Goal: Task Accomplishment & Management: Complete application form

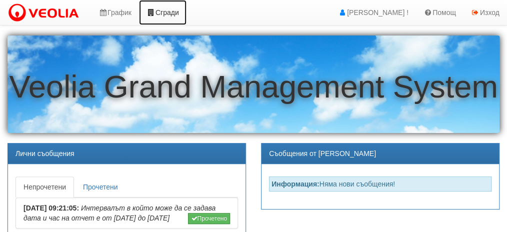
click at [160, 16] on link "Сгради" at bounding box center [163, 12] width 48 height 25
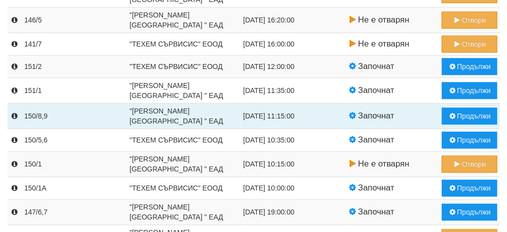
scroll to position [200, 0]
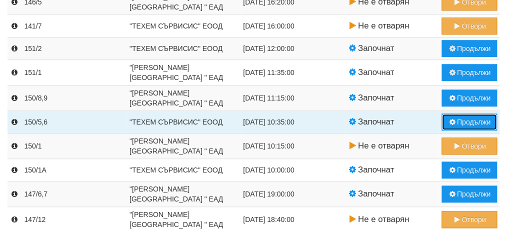
click at [469, 118] on button "Продължи" at bounding box center [470, 122] width 56 height 17
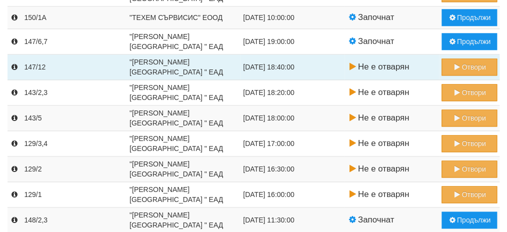
scroll to position [230, 0]
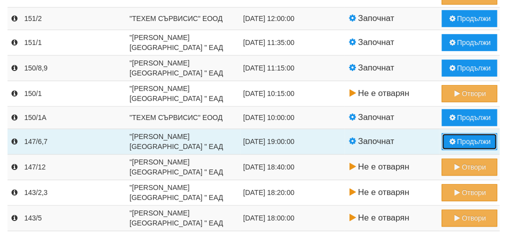
click at [469, 139] on button "Продължи" at bounding box center [470, 141] width 56 height 17
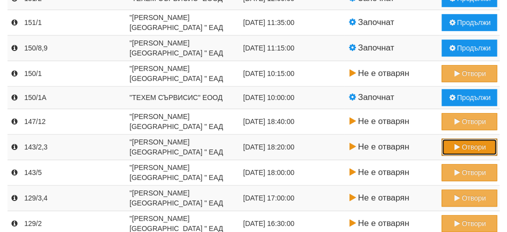
scroll to position [200, 0]
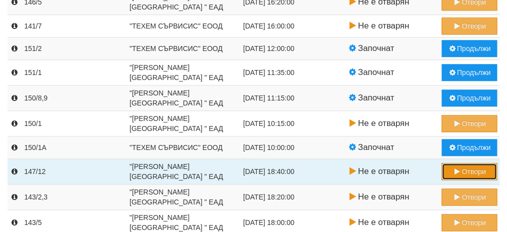
click at [468, 168] on button "Отвори" at bounding box center [470, 171] width 56 height 17
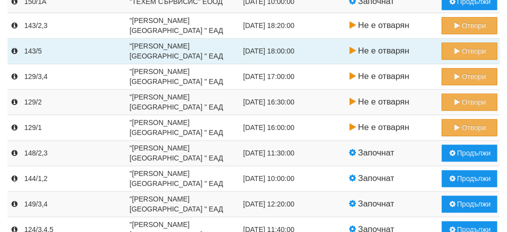
scroll to position [350, 0]
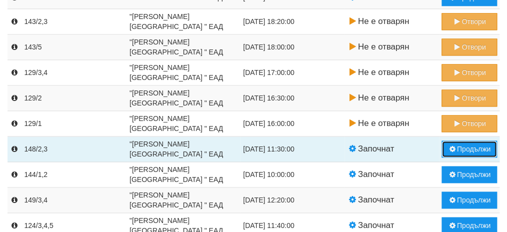
click at [468, 149] on button "Продължи" at bounding box center [470, 149] width 56 height 17
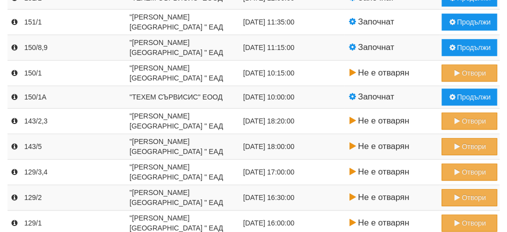
scroll to position [250, 0]
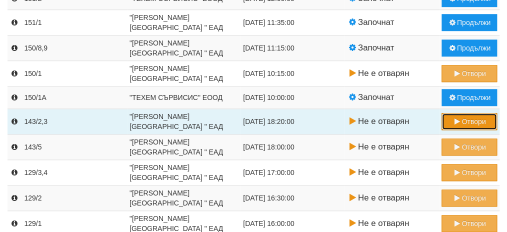
click at [466, 119] on button "Отвори" at bounding box center [470, 121] width 56 height 17
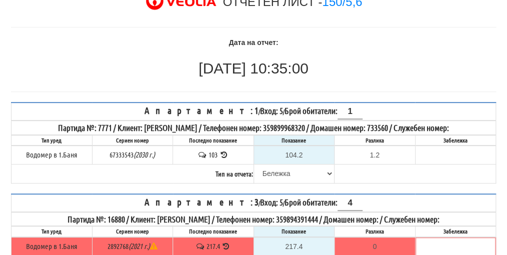
scroll to position [100, 0]
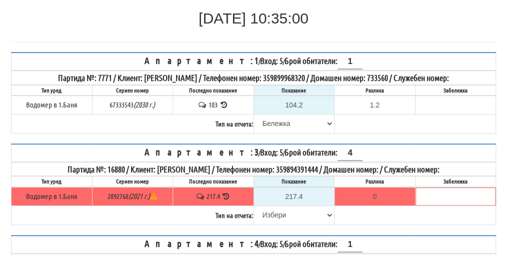
click at [225, 193] on icon at bounding box center [227, 197] width 10 height 8
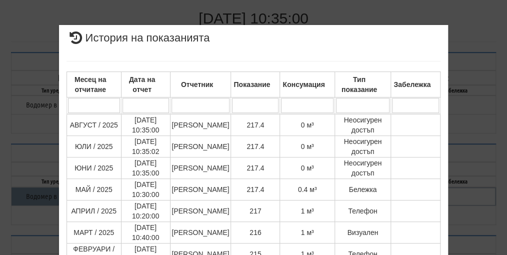
click at [481, 152] on div "× История на показанията Месец на отчитане Дата на отчет Отчетник Показание Кон…" at bounding box center [253, 212] width 485 height 425
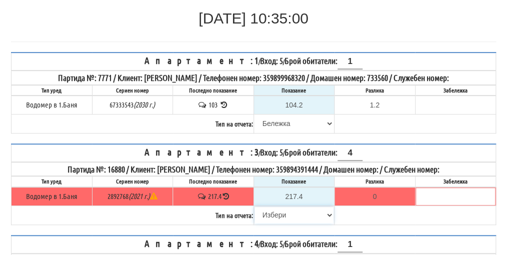
click at [282, 211] on select "[PERSON_NAME] Телефон Бележка Неосигурен достъп Самоотчет Служебно Дистанционен" at bounding box center [295, 215] width 80 height 17
select select "8cc75930-9bfd-e511-80be-8d5a1dced85a"
click at [255, 207] on select "[PERSON_NAME] Телефон Бележка Неосигурен достъп Самоотчет Служебно Дистанционен" at bounding box center [295, 215] width 80 height 17
type input "0.0"
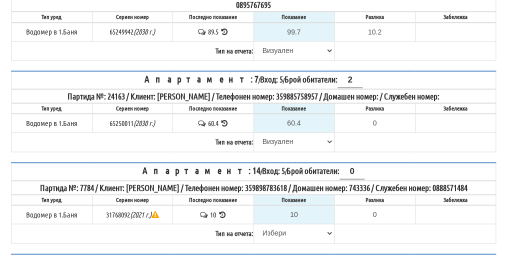
scroll to position [400, 0]
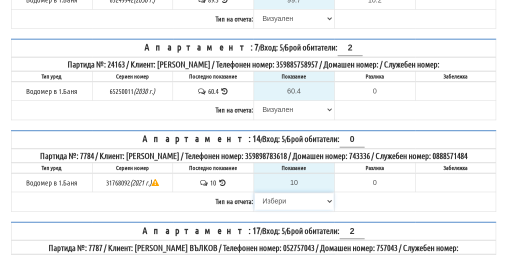
click at [278, 193] on select "[PERSON_NAME] Телефон Бележка Неосигурен достъп Самоотчет Служебно Дистанционен" at bounding box center [295, 201] width 80 height 17
select select "8cc75930-9bfd-e511-80be-8d5a1dced85a"
click at [255, 193] on select "[PERSON_NAME] Телефон Бележка Неосигурен достъп Самоотчет Служебно Дистанционен" at bounding box center [295, 201] width 80 height 17
type input "0.000"
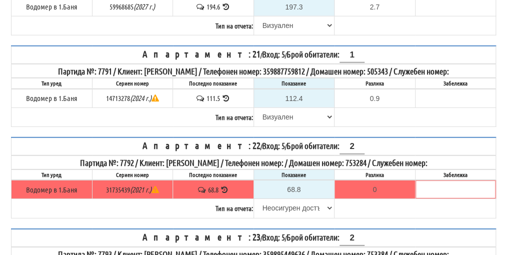
scroll to position [901, 0]
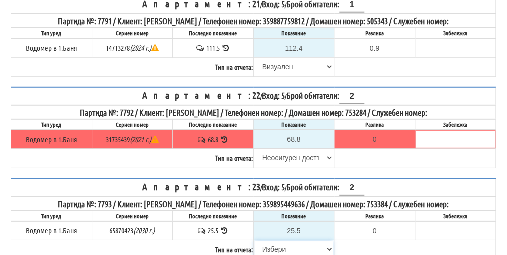
click at [276, 241] on select "[PERSON_NAME] Телефон Бележка Неосигурен достъп Самоотчет Служебно Дистанционен" at bounding box center [295, 249] width 80 height 17
select select "8cc75930-9bfd-e511-80be-8d5a1dced85a"
click at [255, 241] on select "[PERSON_NAME] Телефон Бележка Неосигурен достъп Самоотчет Служебно Дистанционен" at bounding box center [295, 249] width 80 height 17
type input "0.0"
click at [226, 227] on icon at bounding box center [225, 231] width 10 height 8
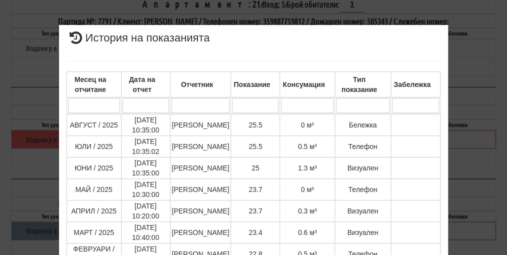
click at [472, 130] on div "× История на показанията Месец на отчитане Дата на отчет Отчетник Показание Кон…" at bounding box center [253, 246] width 485 height 493
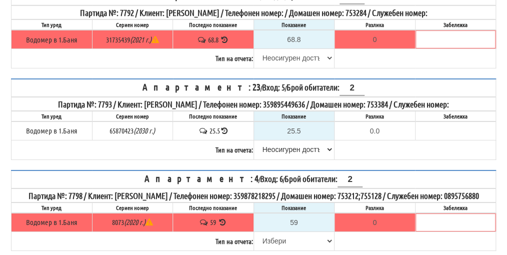
scroll to position [1051, 0]
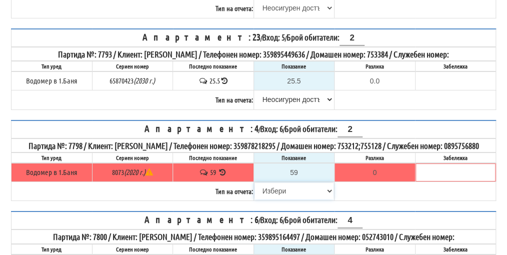
click at [282, 183] on select "[PERSON_NAME] Телефон Бележка Неосигурен достъп Самоотчет Служебно Дистанционен" at bounding box center [295, 191] width 80 height 17
click at [224, 169] on icon at bounding box center [223, 173] width 10 height 8
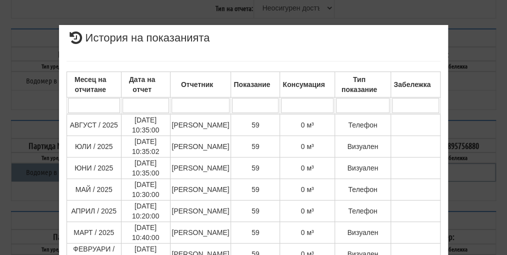
click at [480, 185] on div "× История на показанията Месец на отчитане Дата на отчет Отчетник Показание Кон…" at bounding box center [253, 214] width 485 height 428
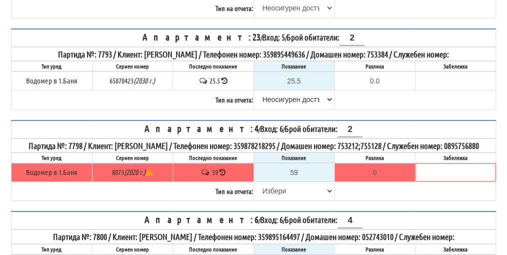
click at [222, 169] on icon at bounding box center [222, 173] width 7 height 8
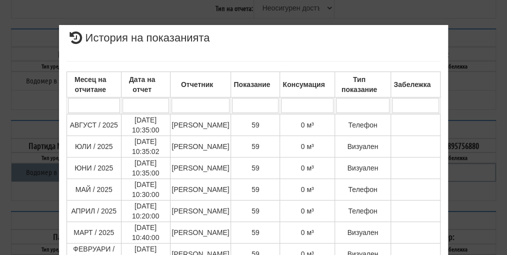
click at [479, 184] on div "× История на показанията Месец на отчитане Дата на отчет Отчетник Показание Кон…" at bounding box center [253, 211] width 485 height 423
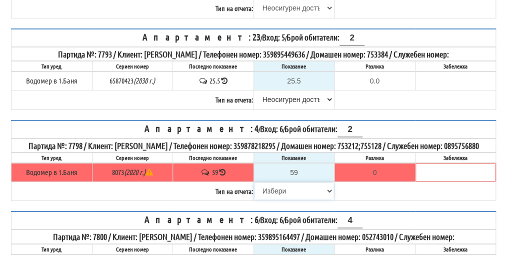
click at [274, 183] on select "[PERSON_NAME] Телефон Бележка Неосигурен достъп Самоотчет Служебно Дистанционен" at bounding box center [295, 191] width 80 height 17
select select "8ac75930-9bfd-e511-80be-8d5a1dced85a"
click at [255, 183] on select "[PERSON_NAME] Телефон Бележка Неосигурен достъп Самоотчет Служебно Дистанционен" at bounding box center [295, 191] width 80 height 17
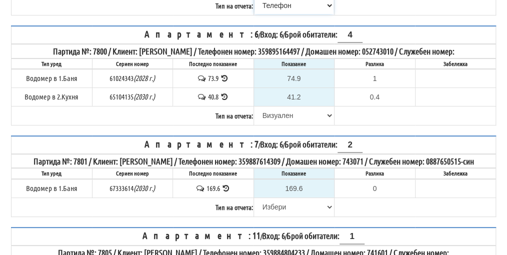
scroll to position [1251, 0]
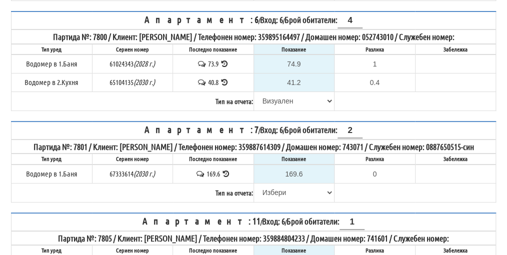
click at [226, 171] on icon at bounding box center [227, 174] width 10 height 8
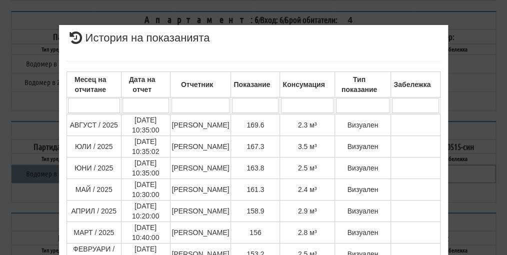
click at [476, 133] on div "× История на показанията Месец на отчитане Дата на отчет Отчетник Показание Кон…" at bounding box center [253, 246] width 485 height 493
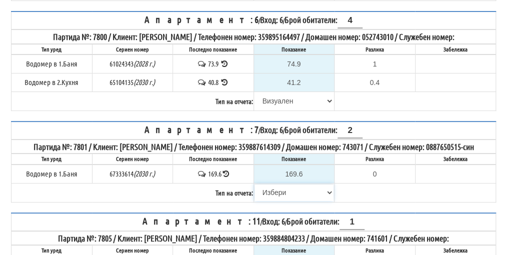
click at [278, 194] on select "[PERSON_NAME] Телефон Бележка Неосигурен достъп Самоотчет Служебно Дистанционен" at bounding box center [295, 192] width 80 height 17
click at [226, 173] on icon at bounding box center [226, 174] width 7 height 8
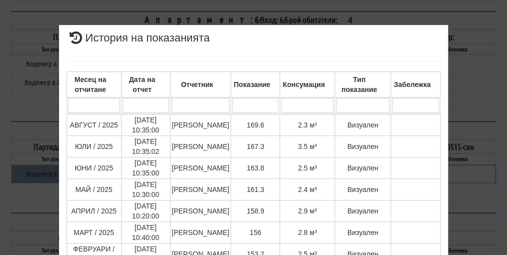
click at [449, 186] on div "× История на показанията Месец на отчитане Дата на отчет Отчетник Показание Кон…" at bounding box center [254, 214] width 404 height 428
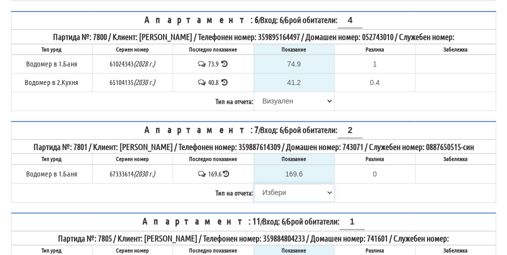
click at [271, 193] on select "[PERSON_NAME] Телефон Бележка Неосигурен достъп Самоотчет Служебно Дистанционен" at bounding box center [295, 192] width 80 height 17
select select "8ac75930-9bfd-e511-80be-8d5a1dced85a"
click at [255, 184] on select "[PERSON_NAME] Телефон Бележка Неосигурен достъп Самоотчет Служебно Дистанционен" at bounding box center [295, 192] width 80 height 17
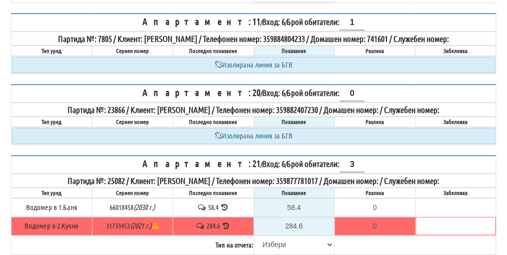
scroll to position [1451, 0]
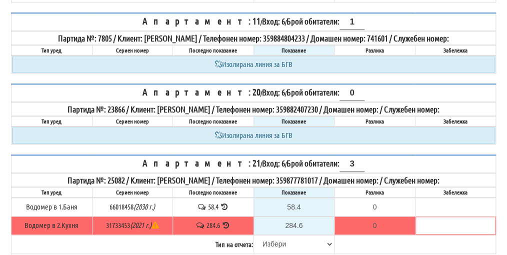
click at [228, 222] on icon at bounding box center [227, 226] width 10 height 8
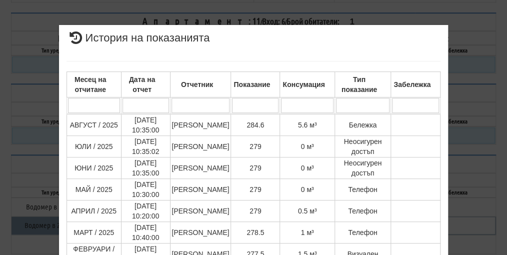
click at [464, 184] on div "× История на показанията Месец на отчитане Дата на отчет Отчетник Показание Кон…" at bounding box center [253, 246] width 485 height 493
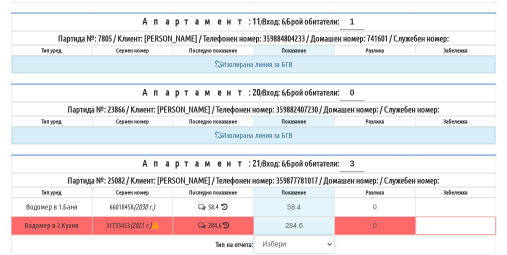
click at [275, 239] on select "[PERSON_NAME] Телефон Бележка Неосигурен достъп Самоотчет Служебно Дистанционен" at bounding box center [295, 244] width 80 height 17
select select "8ac75930-9bfd-e511-80be-8d5a1dced85a"
click at [255, 236] on select "[PERSON_NAME] Телефон Бележка Неосигурен достъп Самоотчет Служебно Дистанционен" at bounding box center [295, 244] width 80 height 17
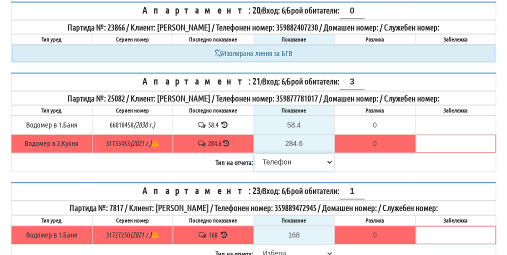
scroll to position [1551, 0]
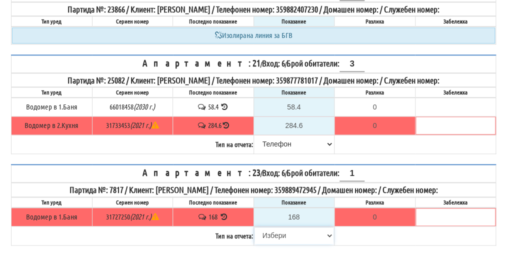
click at [276, 227] on select "[PERSON_NAME] Телефон Бележка Неосигурен достъп Самоотчет Служебно Дистанционен" at bounding box center [295, 235] width 80 height 17
click at [224, 213] on icon at bounding box center [224, 217] width 10 height 8
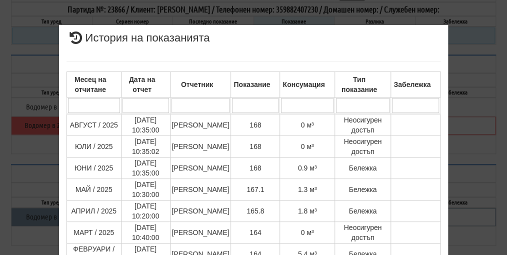
click at [474, 165] on div "× История на показанията Месец на отчитане Дата на отчет Отчетник Показание Кон…" at bounding box center [253, 246] width 485 height 493
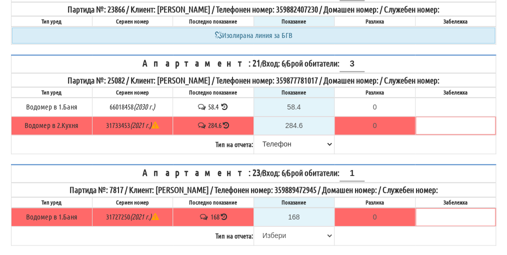
click at [225, 213] on icon at bounding box center [224, 217] width 7 height 8
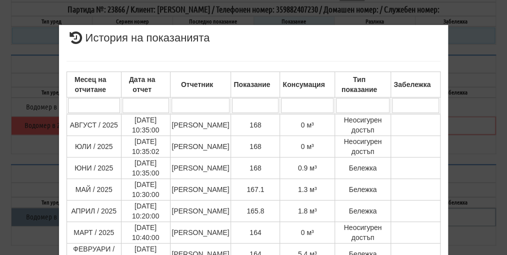
click at [449, 206] on div "× История на показанията Месец на отчитане Дата на отчет Отчетник Показание Кон…" at bounding box center [254, 246] width 404 height 493
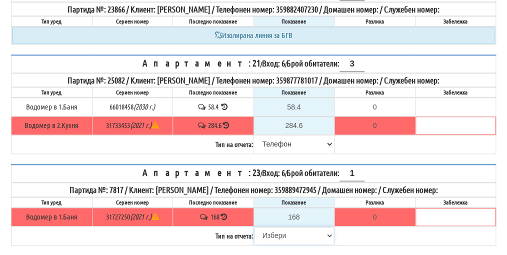
click at [282, 230] on select "[PERSON_NAME] Телефон Бележка Неосигурен достъп Самоотчет Служебно Дистанционен" at bounding box center [295, 235] width 80 height 17
select select "8cc75930-9bfd-e511-80be-8d5a1dced85a"
click at [255, 227] on select "[PERSON_NAME] Телефон Бележка Неосигурен достъп Самоотчет Служебно Дистанционен" at bounding box center [295, 235] width 80 height 17
type input "0.000"
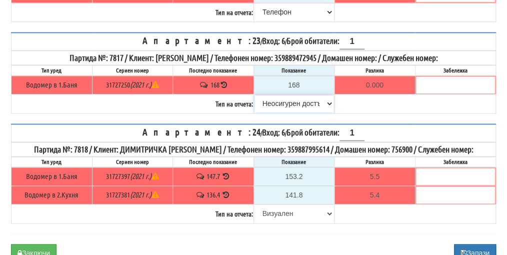
scroll to position [1701, 0]
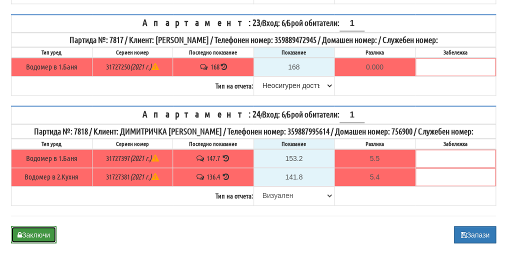
click at [40, 227] on button "Заключи" at bounding box center [34, 234] width 46 height 17
type input "0.0"
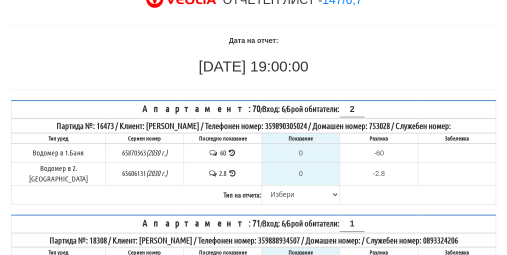
scroll to position [50, 0]
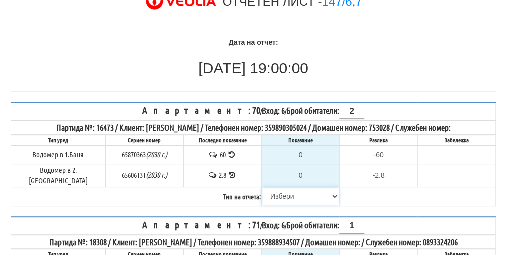
click at [265, 191] on select "[PERSON_NAME] Телефон Бележка Неосигурен достъп Самоотчет Служебно Дистанционен" at bounding box center [301, 196] width 77 height 17
select select "8cc75930-9bfd-e511-80be-8d5a1dced85a"
click at [263, 188] on select "[PERSON_NAME] Телефон Бележка Неосигурен достъп Самоотчет Служебно Дистанционен" at bounding box center [301, 196] width 77 height 17
type input "60"
type input "0.000"
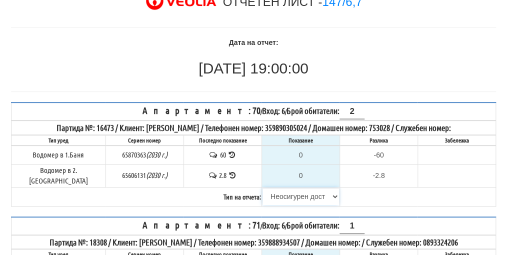
type input "2.8"
type input "0.0"
click at [300, 188] on select "[PERSON_NAME] Телефон Бележка Неосигурен достъп Самоотчет Служебно Дистанционен" at bounding box center [301, 196] width 77 height 17
select select "89c75930-9bfd-e511-80be-8d5a1dced85a"
click at [263, 188] on select "[PERSON_NAME] Телефон Бележка Неосигурен достъп Самоотчет Служебно Дистанционен" at bounding box center [301, 196] width 77 height 17
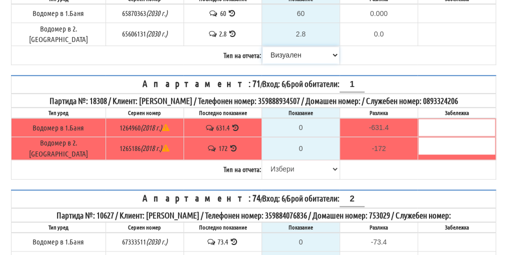
scroll to position [200, 0]
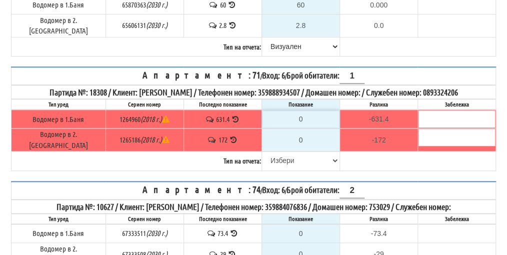
click at [301, 111] on input "0" at bounding box center [301, 119] width 77 height 17
type input "6"
type input "-625.400"
type input "63"
type input "-568.400"
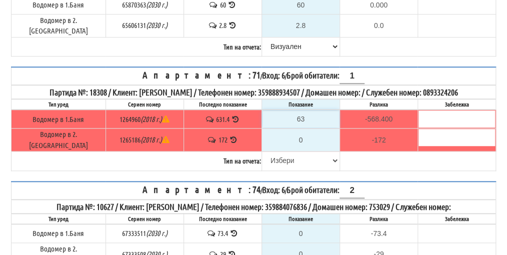
type input "633"
type input "1.600"
type input "633.5"
type input "2.1"
type input "633.5"
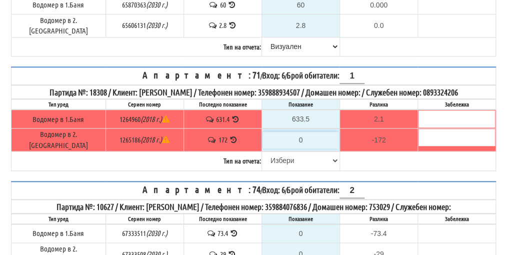
type input "-172.000"
type input "1"
type input "-171.000"
type input "17"
type input "-155.000"
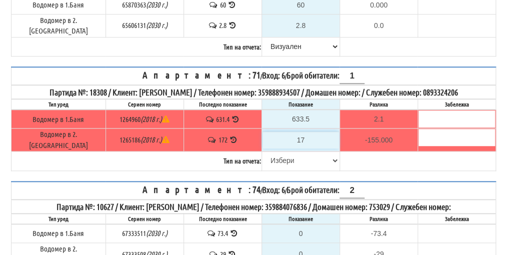
type input "172"
type input "0.000"
type input "172.3"
type input "0.300"
type input "172.3"
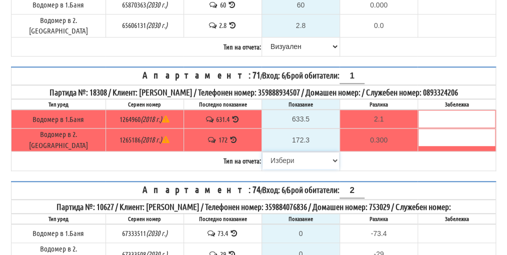
click at [278, 152] on select "[PERSON_NAME] Телефон Бележка Неосигурен достъп Самоотчет Служебно Дистанционен" at bounding box center [301, 160] width 77 height 17
select select "89c75930-9bfd-e511-80be-8d5a1dced85a"
click at [263, 152] on select "[PERSON_NAME] Телефон Бележка Неосигурен достъп Самоотчет Служебно Дистанционен" at bounding box center [301, 160] width 77 height 17
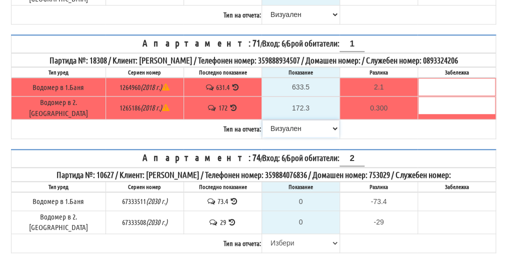
scroll to position [250, 0]
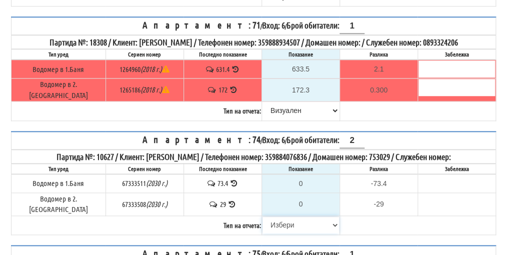
click at [273, 217] on select "[PERSON_NAME] Телефон Бележка Неосигурен достъп Самоотчет Служебно Дистанционен" at bounding box center [301, 225] width 77 height 17
select select "8cc75930-9bfd-e511-80be-8d5a1dced85a"
click at [263, 217] on select "[PERSON_NAME] Телефон Бележка Неосигурен достъп Самоотчет Служебно Дистанционен" at bounding box center [301, 225] width 77 height 17
type input "73.4"
type input "0.0"
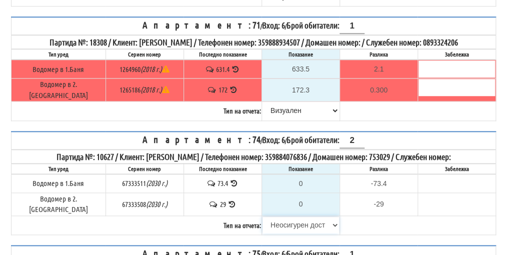
type input "29"
type input "0.000"
click at [303, 175] on input "73.4" at bounding box center [301, 183] width 77 height 17
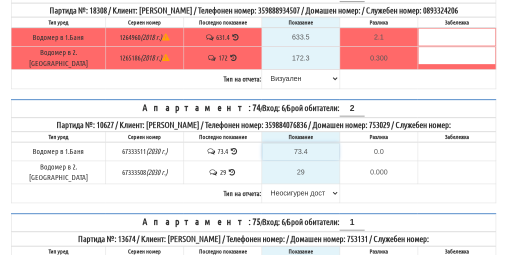
scroll to position [300, 0]
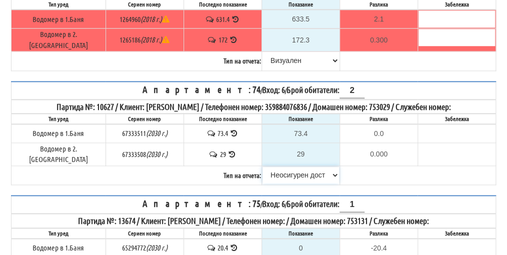
click at [284, 167] on select "[PERSON_NAME] Телефон Бележка Неосигурен достъп Самоотчет Служебно Дистанционен" at bounding box center [301, 175] width 77 height 17
select select "89c75930-9bfd-e511-80be-8d5a1dced85a"
click at [263, 167] on select "[PERSON_NAME] Телефон Бележка Неосигурен достъп Самоотчет Служебно Дистанционен" at bounding box center [301, 175] width 77 height 17
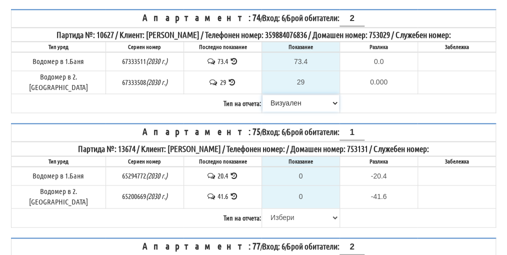
scroll to position [400, 0]
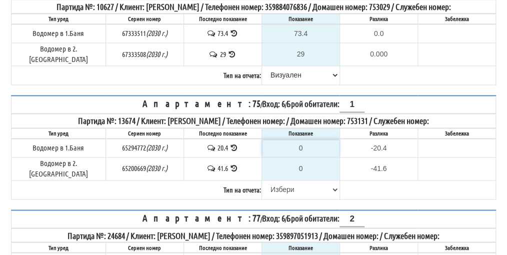
click at [302, 140] on input "0" at bounding box center [301, 148] width 77 height 17
type input "2"
type input "-18.400"
type input "20"
type input "-0.400"
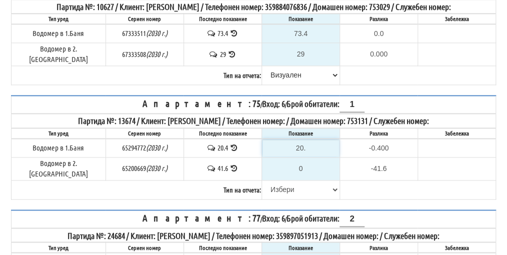
type input "20.9"
type input "0.5"
type input "20.9"
type input "-41.600"
type input "4"
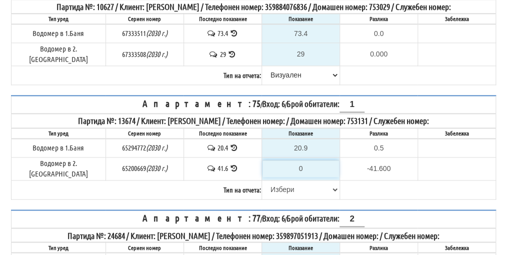
type input "-37.600"
type input "42"
type input "0.400"
type input "42.2"
type input "0.6"
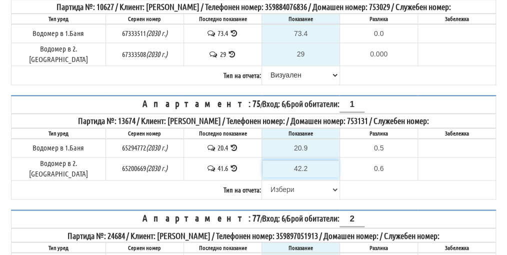
type input "42.2"
click at [275, 181] on select "[PERSON_NAME] Телефон Бележка Неосигурен достъп Самоотчет Служебно Дистанционен" at bounding box center [301, 189] width 77 height 17
select select "89c75930-9bfd-e511-80be-8d5a1dced85a"
click at [263, 181] on select "[PERSON_NAME] Телефон Бележка Неосигурен достъп Самоотчет Служебно Дистанционен" at bounding box center [301, 189] width 77 height 17
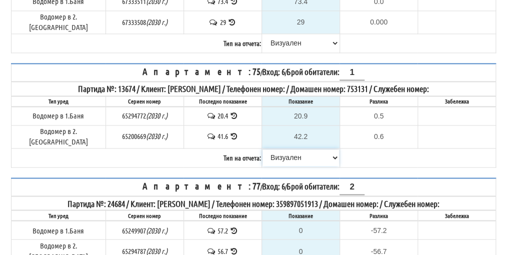
scroll to position [450, 0]
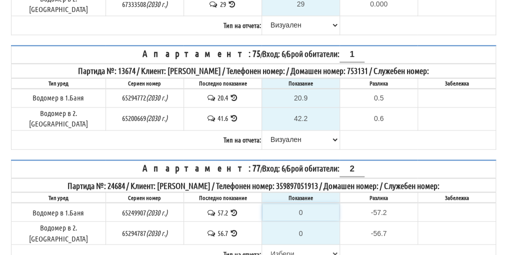
click at [302, 204] on input "0" at bounding box center [301, 212] width 77 height 17
type input "5"
type input "-52.200"
type input "58"
type input "0.800"
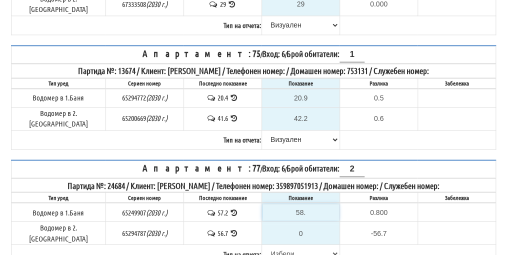
type input "58.1"
type input "0.9"
type input "58.1"
type input "-56.700"
type input "5"
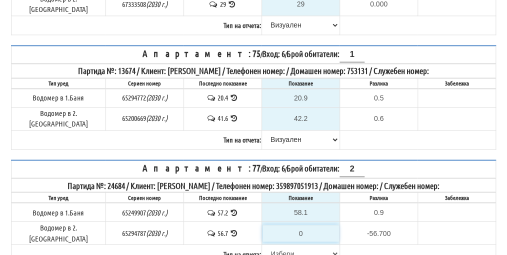
type input "-51.700"
type input "58"
type input "1.300"
type input "58"
click at [282, 245] on select "[PERSON_NAME] Телефон Бележка Неосигурен достъп Самоотчет Служебно Дистанционен" at bounding box center [301, 253] width 77 height 17
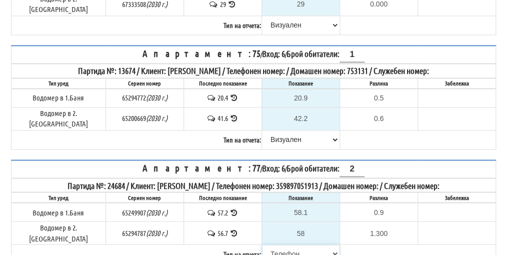
click at [263, 245] on select "[PERSON_NAME] Телефон Бележка Неосигурен достъп Самоотчет Служебно Дистанционен" at bounding box center [301, 253] width 77 height 17
click at [291, 245] on select "[PERSON_NAME] Телефон Бележка Неосигурен достъп Самоотчет Служебно Дистанционен" at bounding box center [301, 253] width 77 height 17
select select "89c75930-9bfd-e511-80be-8d5a1dced85a"
click at [263, 245] on select "[PERSON_NAME] Телефон Бележка Неосигурен достъп Самоотчет Служебно Дистанционен" at bounding box center [301, 253] width 77 height 17
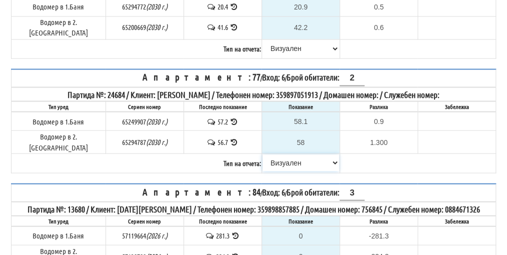
scroll to position [550, 0]
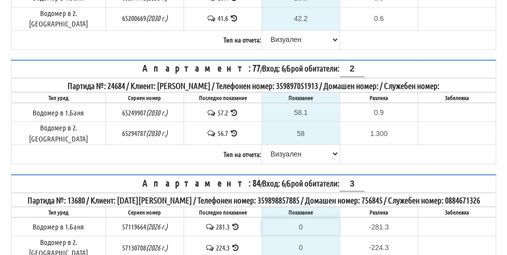
click at [302, 218] on input "0" at bounding box center [301, 226] width 77 height 17
type input "2"
type input "-279.300"
type input "28"
type input "-253.300"
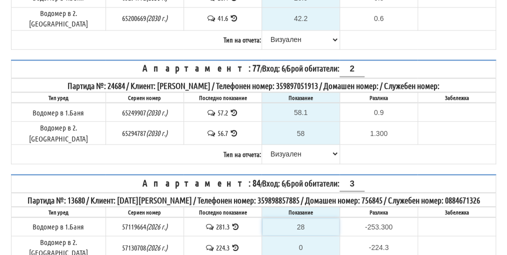
type input "282"
type input "0.700"
type input "282.4"
type input "1.1"
type input "282.4"
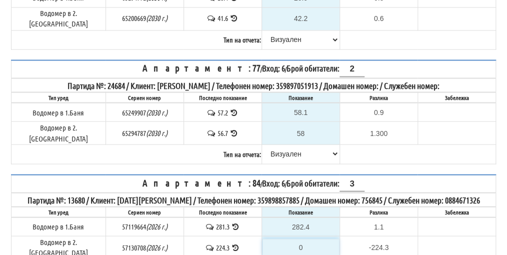
type input "-224.300"
type input "2"
type input "-222.300"
type input "22"
type input "-202.300"
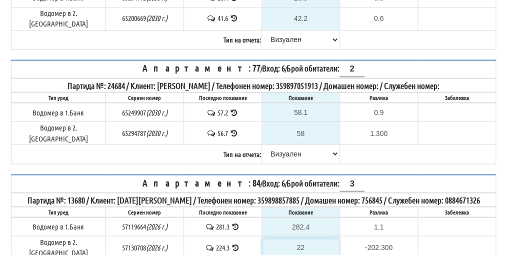
type input "224"
type input "-0.300"
type input "224.7"
type input "0.4"
type input "224.7"
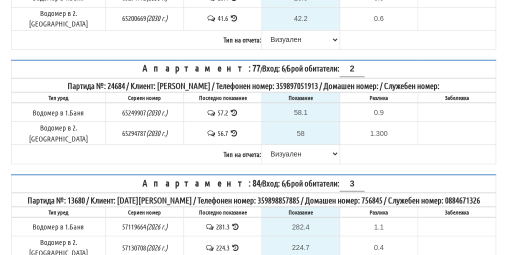
select select "89c75930-9bfd-e511-80be-8d5a1dced85a"
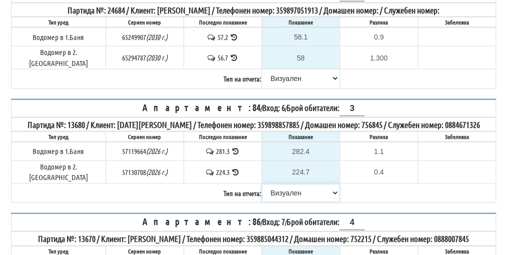
scroll to position [650, 0]
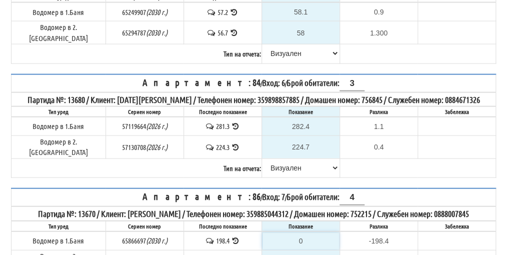
click at [300, 233] on input "0" at bounding box center [301, 241] width 77 height 17
type input "2"
type input "-196.400"
type input "20"
type input "-178.400"
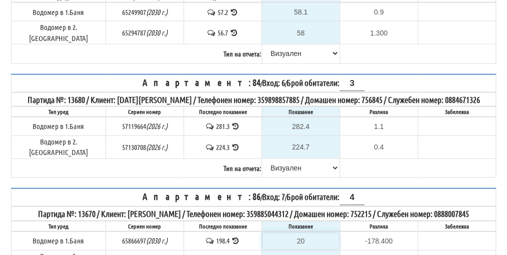
type input "201"
type input "2.600"
type input "201"
type input "-41.500"
type input "4"
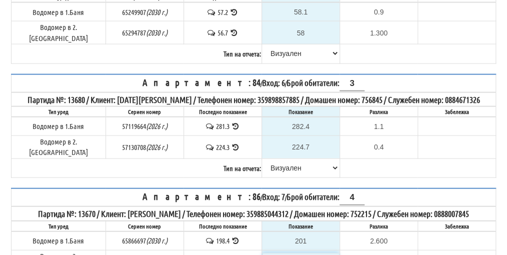
type input "-37.500"
type input "41"
type input "-0.500"
type input "41.9"
type input "0.4"
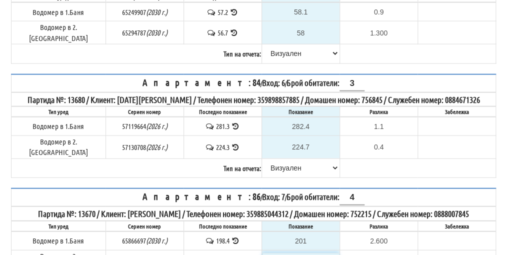
type input "41.9"
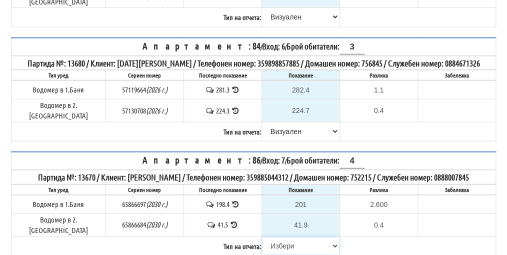
scroll to position [704, 0]
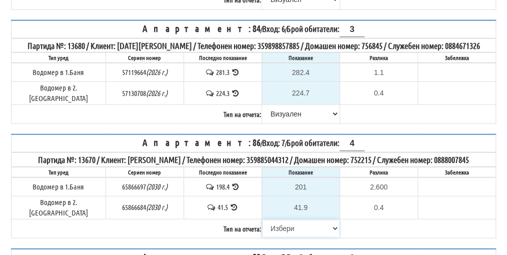
click at [273, 220] on select "[PERSON_NAME] Телефон Бележка Неосигурен достъп Самоотчет Служебно Дистанционен" at bounding box center [301, 228] width 77 height 17
select select "8ac75930-9bfd-e511-80be-8d5a1dced85a"
click at [263, 220] on select "[PERSON_NAME] Телефон Бележка Неосигурен достъп Самоотчет Служебно Дистанционен" at bounding box center [301, 228] width 77 height 17
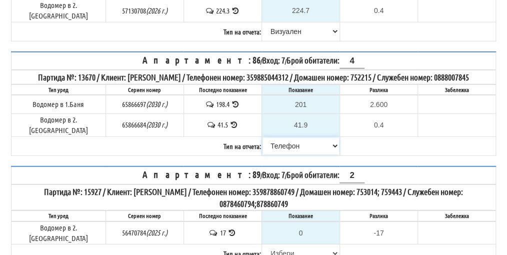
scroll to position [804, 0]
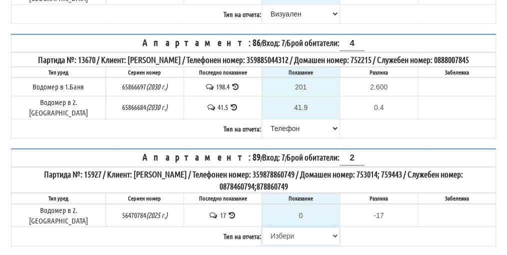
click at [278, 228] on select "[PERSON_NAME] Телефон Бележка Неосигурен достъп Самоотчет Служебно Дистанционен" at bounding box center [301, 236] width 77 height 17
select select "8cc75930-9bfd-e511-80be-8d5a1dced85a"
click at [263, 228] on select "[PERSON_NAME] Телефон Бележка Неосигурен достъп Самоотчет Служебно Дистанционен" at bounding box center [301, 236] width 77 height 17
type input "17"
type input "0.000"
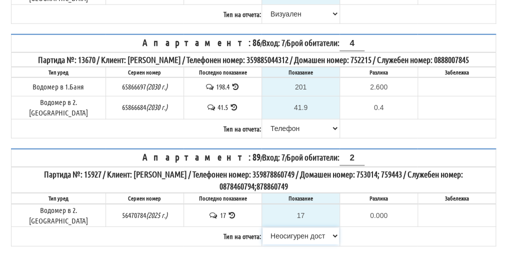
click at [280, 228] on select "[PERSON_NAME] Телефон Бележка Неосигурен достъп Самоотчет Служебно Дистанционен" at bounding box center [301, 236] width 77 height 17
select select "8ac75930-9bfd-e511-80be-8d5a1dced85a"
click at [263, 228] on select "[PERSON_NAME] Телефон Бележка Неосигурен достъп Самоотчет Служебно Дистанционен" at bounding box center [301, 236] width 77 height 17
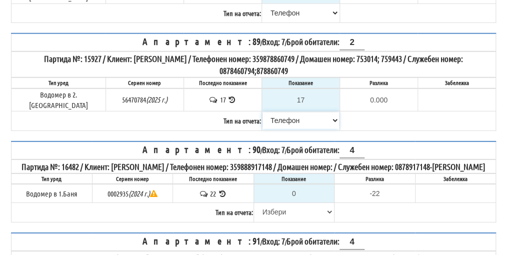
scroll to position [955, 0]
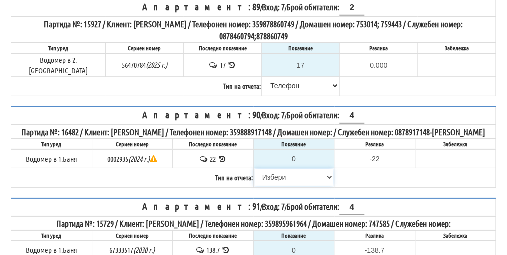
click at [272, 169] on select "[PERSON_NAME] Телефон Бележка Неосигурен достъп Самоотчет Служебно Дистанционен" at bounding box center [295, 177] width 80 height 17
select select "8cc75930-9bfd-e511-80be-8d5a1dced85a"
click at [255, 169] on select "[PERSON_NAME] Телефон Бележка Неосигурен достъп Самоотчет Служебно Дистанционен" at bounding box center [295, 177] width 80 height 17
type input "22"
type input "0.000"
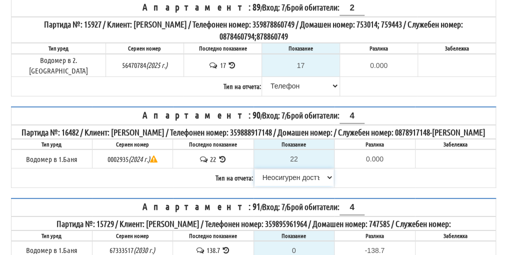
click at [288, 169] on select "[PERSON_NAME] Телефон Бележка Неосигурен достъп Самоотчет Служебно Дистанционен" at bounding box center [295, 177] width 80 height 17
select select "89c75930-9bfd-e511-80be-8d5a1dced85a"
click at [255, 169] on select "[PERSON_NAME] Телефон Бележка Неосигурен достъп Самоотчет Служебно Дистанционен" at bounding box center [295, 177] width 80 height 17
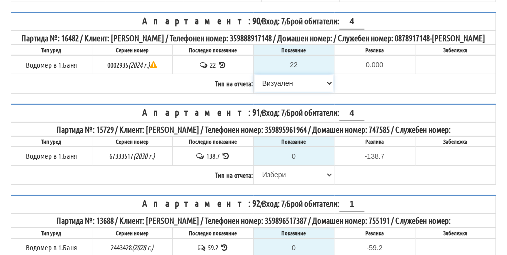
scroll to position [1055, 0]
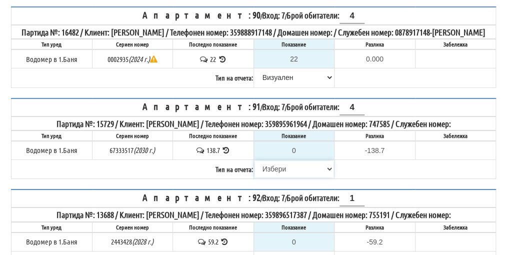
click at [276, 161] on select "[PERSON_NAME] Телефон Бележка Неосигурен достъп Самоотчет Служебно Дистанционен" at bounding box center [295, 169] width 80 height 17
select select "8cc75930-9bfd-e511-80be-8d5a1dced85a"
click at [255, 161] on select "[PERSON_NAME] Телефон Бележка Неосигурен достъп Самоотчет Служебно Дистанционен" at bounding box center [295, 169] width 80 height 17
type input "138.7"
type input "0.0"
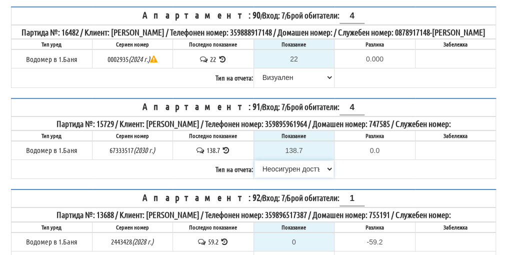
click at [276, 161] on select "[PERSON_NAME] Телефон Бележка Неосигурен достъп Самоотчет Служебно Дистанционен" at bounding box center [295, 169] width 80 height 17
select select "8ac75930-9bfd-e511-80be-8d5a1dced85a"
click at [255, 161] on select "[PERSON_NAME] Телефон Бележка Неосигурен достъп Самоотчет Служебно Дистанционен" at bounding box center [295, 169] width 80 height 17
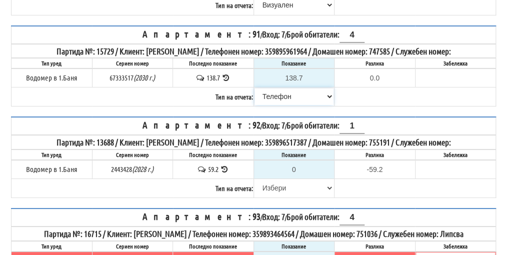
scroll to position [1155, 0]
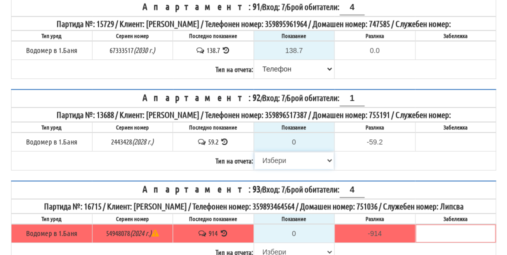
click at [275, 152] on select "[PERSON_NAME] Телефон Бележка Неосигурен достъп Самоотчет Служебно Дистанционен" at bounding box center [295, 160] width 80 height 17
click at [298, 134] on input "0" at bounding box center [295, 142] width 80 height 17
type input "6"
type input "-53.200"
type input "60"
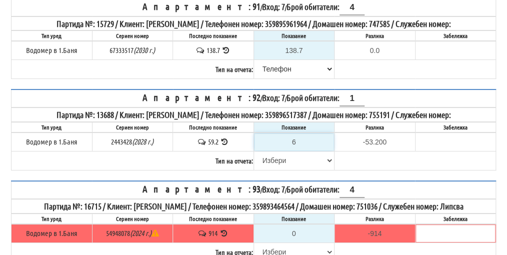
type input "0.800"
type input "60"
click at [278, 152] on select "[PERSON_NAME] Телефон Бележка Неосигурен достъп Самоотчет Служебно Дистанционен" at bounding box center [295, 160] width 80 height 17
select select "89c75930-9bfd-e511-80be-8d5a1dced85a"
click at [255, 152] on select "[PERSON_NAME] Телефон Бележка Неосигурен достъп Самоотчет Служебно Дистанционен" at bounding box center [295, 160] width 80 height 17
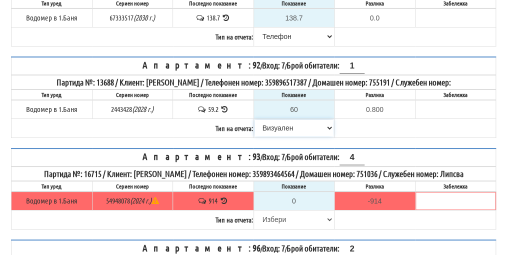
scroll to position [1205, 0]
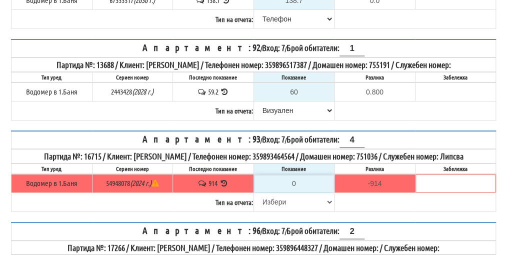
click at [300, 175] on input "0" at bounding box center [295, 183] width 80 height 17
type input "9"
type input "-905.000"
type input "92"
type input "-822.000"
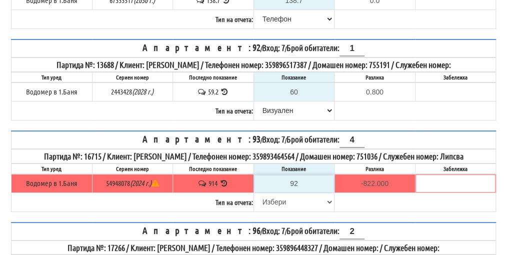
type input "920"
type input "6.000"
type input "920"
click at [276, 194] on select "[PERSON_NAME] Телефон Бележка Неосигурен достъп Самоотчет Служебно Дистанционен" at bounding box center [295, 202] width 80 height 17
select select "89c75930-9bfd-e511-80be-8d5a1dced85a"
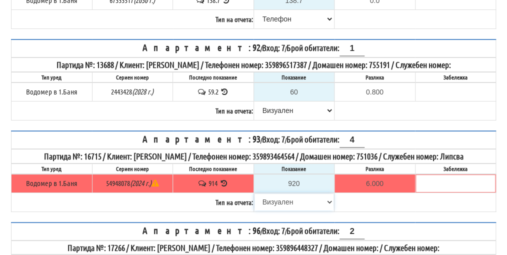
click at [255, 194] on select "[PERSON_NAME] Телефон Бележка Неосигурен достъп Самоотчет Служебно Дистанционен" at bounding box center [295, 202] width 80 height 17
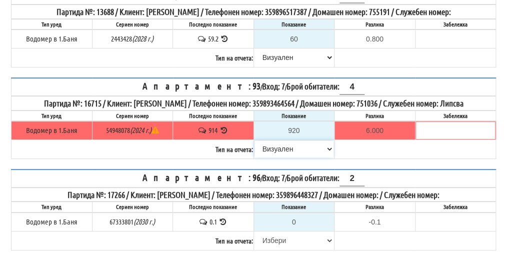
scroll to position [1305, 0]
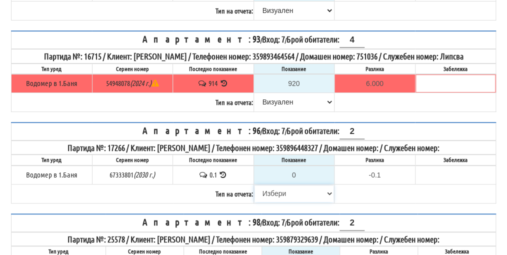
click at [267, 185] on select "[PERSON_NAME] Телефон Бележка Неосигурен достъп Самоотчет Служебно Дистанционен" at bounding box center [295, 193] width 80 height 17
select select "8cc75930-9bfd-e511-80be-8d5a1dced85a"
click at [255, 185] on select "[PERSON_NAME] Телефон Бележка Неосигурен достъп Самоотчет Служебно Дистанционен" at bounding box center [295, 193] width 80 height 17
type input "0.1"
type input "0.0"
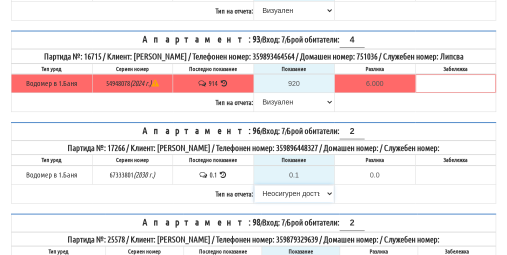
click at [284, 185] on select "[PERSON_NAME] Телефон Бележка Неосигурен достъп Самоотчет Служебно Дистанционен" at bounding box center [295, 193] width 80 height 17
select select "89c75930-9bfd-e511-80be-8d5a1dced85a"
click at [255, 185] on select "[PERSON_NAME] Телефон Бележка Неосигурен достъп Самоотчет Служебно Дистанционен" at bounding box center [295, 193] width 80 height 17
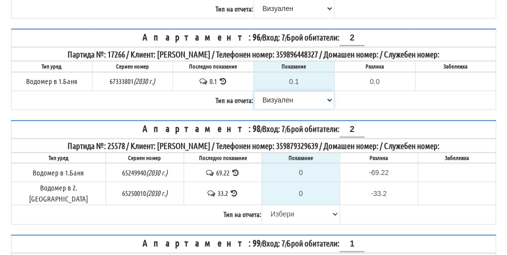
scroll to position [1405, 0]
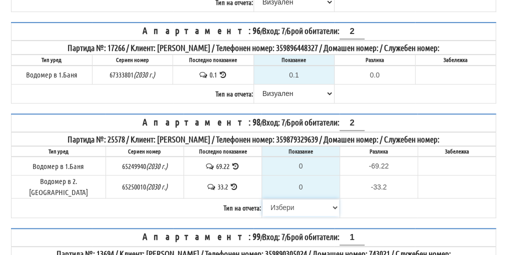
click at [278, 199] on select "[PERSON_NAME] Телефон Бележка Неосигурен достъп Самоотчет Служебно Дистанционен" at bounding box center [301, 207] width 77 height 17
select select "8cc75930-9bfd-e511-80be-8d5a1dced85a"
click at [263, 199] on select "[PERSON_NAME] Телефон Бележка Неосигурен достъп Самоотчет Служебно Дистанционен" at bounding box center [301, 207] width 77 height 17
type input "69.22"
type input "0.00"
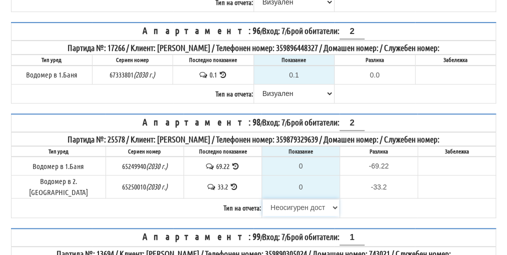
type input "33.2"
type input "0.0"
click at [278, 199] on select "[PERSON_NAME] Телефон Бележка Неосигурен достъп Самоотчет Служебно Дистанционен" at bounding box center [301, 207] width 77 height 17
select select "8ac75930-9bfd-e511-80be-8d5a1dced85a"
click at [263, 199] on select "[PERSON_NAME] Телефон Бележка Неосигурен достъп Самоотчет Служебно Дистанционен" at bounding box center [301, 207] width 77 height 17
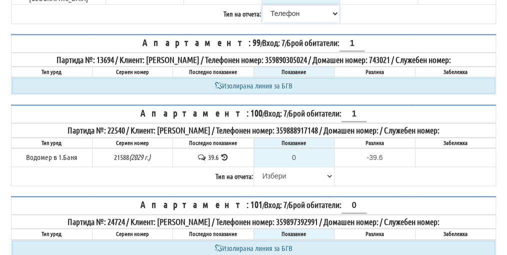
scroll to position [1605, 0]
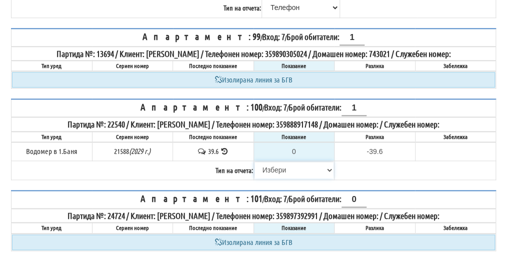
click at [277, 162] on select "[PERSON_NAME] Телефон Бележка Неосигурен достъп Самоотчет Служебно Дистанционен" at bounding box center [295, 170] width 80 height 17
select select "8cc75930-9bfd-e511-80be-8d5a1dced85a"
click at [255, 162] on select "[PERSON_NAME] Телефон Бележка Неосигурен достъп Самоотчет Служебно Дистанционен" at bounding box center [295, 170] width 80 height 17
type input "39.6"
type input "0.0"
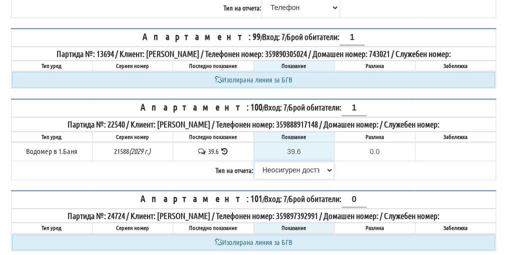
click at [285, 162] on select "[PERSON_NAME] Телефон Бележка Неосигурен достъп Самоотчет Служебно Дистанционен" at bounding box center [295, 170] width 80 height 17
select select "8ac75930-9bfd-e511-80be-8d5a1dced85a"
click at [255, 162] on select "[PERSON_NAME] Телефон Бележка Неосигурен достъп Самоотчет Служебно Дистанционен" at bounding box center [295, 170] width 80 height 17
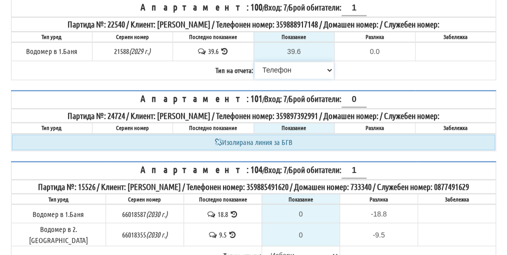
scroll to position [1755, 0]
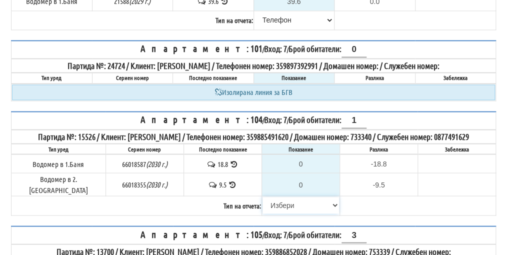
click at [277, 197] on select "[PERSON_NAME] Телефон Бележка Неосигурен достъп Самоотчет Служебно Дистанционен" at bounding box center [301, 205] width 77 height 17
select select "89c75930-9bfd-e511-80be-8d5a1dced85a"
click at [263, 197] on select "[PERSON_NAME] Телефон Бележка Неосигурен достъп Самоотчет Служебно Дистанционен" at bounding box center [301, 205] width 77 height 17
click at [304, 155] on input "0" at bounding box center [301, 163] width 77 height 17
type input "1"
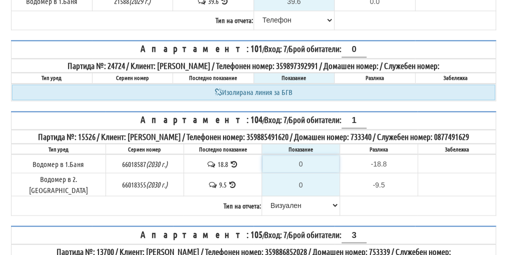
type input "-17.800"
type input "19"
type input "0.200"
type input "193"
type input "174.200"
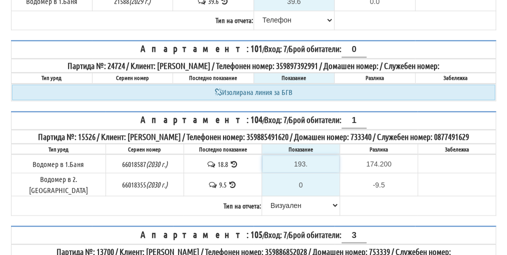
type input "193.1"
type input "174.3"
type input "19.1"
type input "0.3"
type input "199.1"
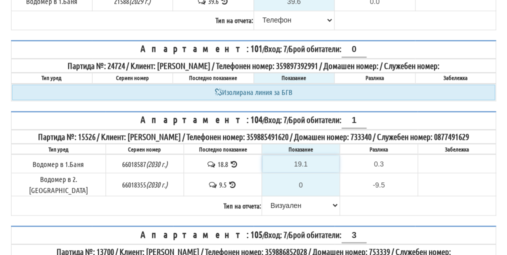
type input "180.3"
type input "19.1"
type input "0.3"
type input "19.1"
type input "-9.500"
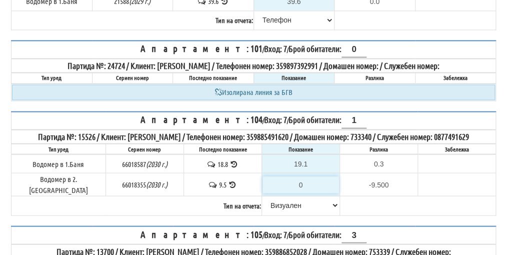
type input "9"
type input "-0.500"
type input "9.7"
type input "0.2"
type input "9.7"
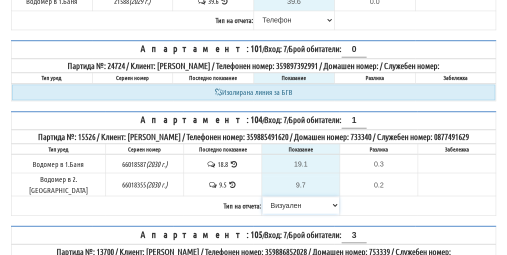
click at [282, 197] on select "[PERSON_NAME] Телефон Бележка Неосигурен достъп Самоотчет Служебно Дистанционен" at bounding box center [301, 205] width 77 height 17
select select "8ac75930-9bfd-e511-80be-8d5a1dced85a"
click at [263, 197] on select "[PERSON_NAME] Телефон Бележка Неосигурен достъп Самоотчет Служебно Дистанционен" at bounding box center [301, 205] width 77 height 17
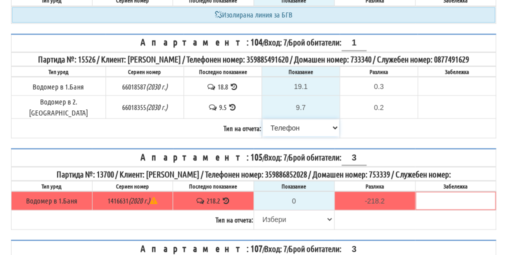
scroll to position [1855, 0]
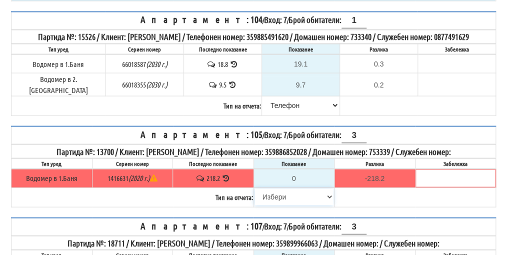
click at [282, 188] on select "[PERSON_NAME] Телефон Бележка Неосигурен достъп Самоотчет Служебно Дистанционен" at bounding box center [295, 196] width 80 height 17
click at [280, 188] on select "[PERSON_NAME] Телефон Бележка Неосигурен достъп Самоотчет Служебно Дистанционен" at bounding box center [295, 196] width 80 height 17
select select "8cc75930-9bfd-e511-80be-8d5a1dced85a"
click at [255, 188] on select "[PERSON_NAME] Телефон Бележка Неосигурен достъп Самоотчет Служебно Дистанционен" at bounding box center [295, 196] width 80 height 17
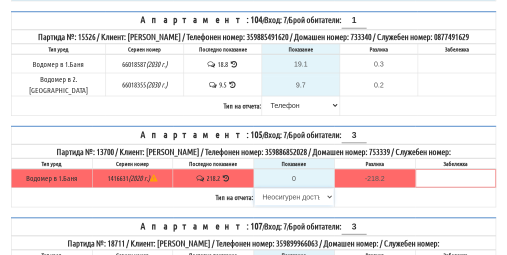
type input "218.2"
type input "0.0"
click at [283, 188] on select "[PERSON_NAME] Телефон Бележка Неосигурен достъп Самоотчет Служебно Дистанционен" at bounding box center [295, 196] width 80 height 17
select select "8ac75930-9bfd-e511-80be-8d5a1dced85a"
click at [255, 188] on select "[PERSON_NAME] Телефон Бележка Неосигурен достъп Самоотчет Служебно Дистанционен" at bounding box center [295, 196] width 80 height 17
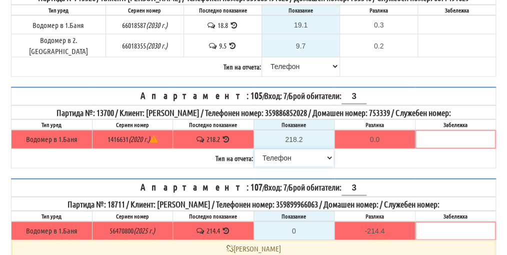
scroll to position [1905, 0]
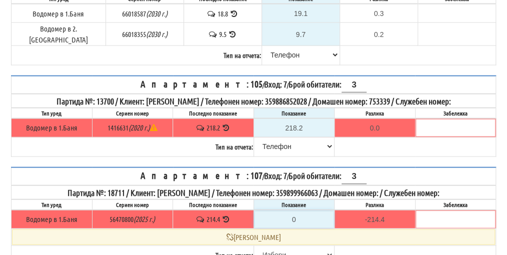
click at [301, 211] on input "0" at bounding box center [295, 219] width 80 height 17
click at [273, 247] on select "[PERSON_NAME] Телефон Бележка Неосигурен достъп Самоотчет Служебно Дистанционен" at bounding box center [295, 255] width 80 height 17
select select "89c75930-9bfd-e511-80be-8d5a1dced85a"
click at [255, 247] on select "[PERSON_NAME] Телефон Бележка Неосигурен достъп Самоотчет Служебно Дистанционен" at bounding box center [295, 255] width 80 height 17
click at [300, 211] on input "0" at bounding box center [295, 219] width 80 height 17
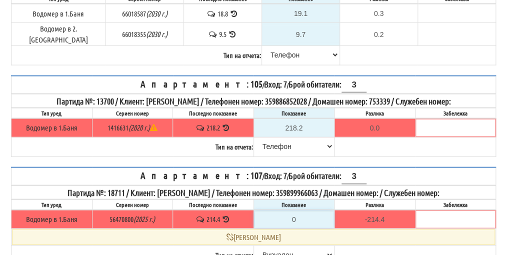
type input "2"
type input "-212.400"
type input "21"
type input "-193.400"
type input "2158"
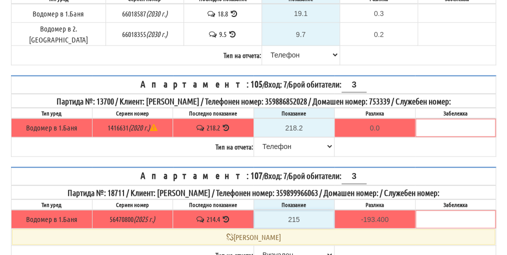
type input "1943.600"
type input "2158.5"
type input "1944.1"
type input "215.5"
type input "1.1"
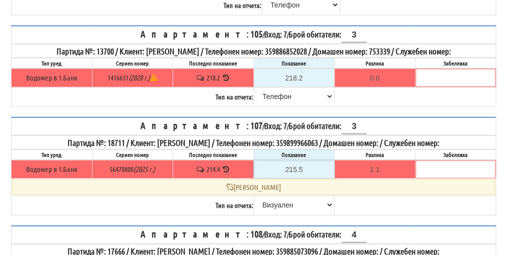
scroll to position [2033, 0]
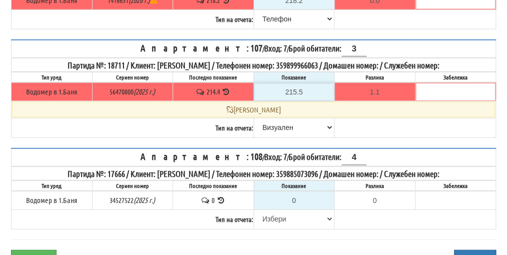
type input "215.5"
click at [273, 211] on select "[PERSON_NAME] Телефон Бележка Неосигурен достъп Самоотчет Служебно Дистанционен" at bounding box center [295, 219] width 80 height 17
select select "8ac75930-9bfd-e511-80be-8d5a1dced85a"
click at [255, 211] on select "[PERSON_NAME] Телефон Бележка Неосигурен достъп Самоотчет Служебно Дистанционен" at bounding box center [295, 219] width 80 height 17
click at [39, 250] on button "Заключи" at bounding box center [34, 258] width 46 height 17
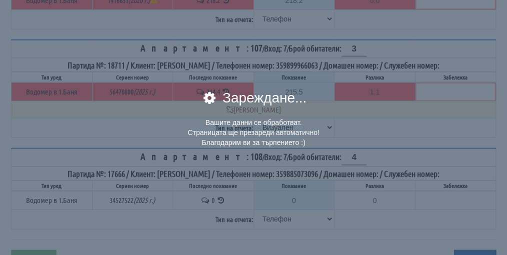
click at [39, 201] on div "× Зареждане... Вашите данни се обработват. Страницата ще презареди автоматично!…" at bounding box center [253, 127] width 507 height 255
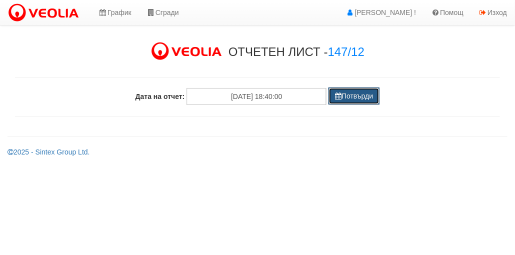
click at [360, 98] on button "Потвърди" at bounding box center [354, 96] width 51 height 17
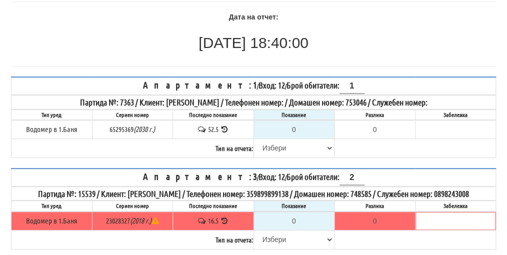
scroll to position [100, 0]
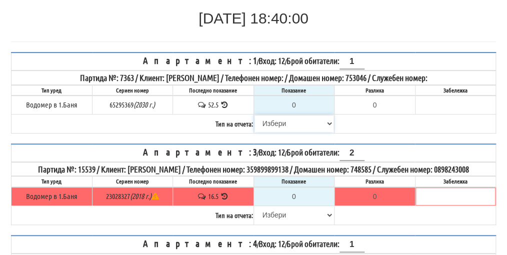
click at [271, 121] on select "[PERSON_NAME] Телефон Бележка Неосигурен достъп Самоотчет Служебно Дистанционен" at bounding box center [295, 123] width 80 height 17
select select "8cc75930-9bfd-e511-80be-8d5a1dced85a"
click at [255, 115] on select "[PERSON_NAME] Телефон Бележка Неосигурен достъп Самоотчет Служебно Дистанционен" at bounding box center [295, 123] width 80 height 17
type input "52.5"
type input "0.0"
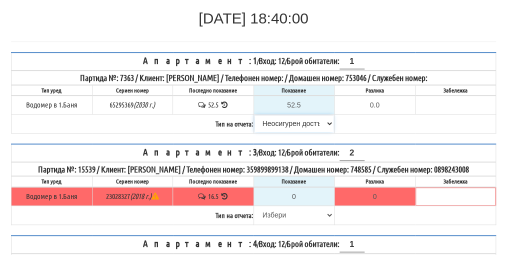
click at [292, 120] on select "[PERSON_NAME] Телефон Бележка Неосигурен достъп Самоотчет Служебно Дистанционен" at bounding box center [295, 123] width 80 height 17
select select "8ac75930-9bfd-e511-80be-8d5a1dced85a"
click at [255, 115] on select "[PERSON_NAME] Телефон Бележка Неосигурен достъп Самоотчет Служебно Дистанционен" at bounding box center [295, 123] width 80 height 17
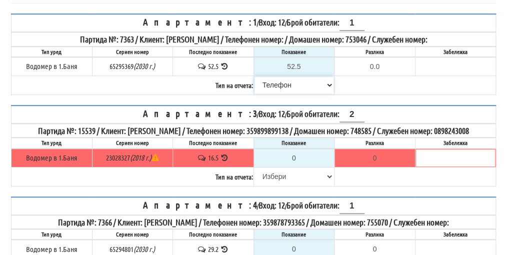
scroll to position [150, 0]
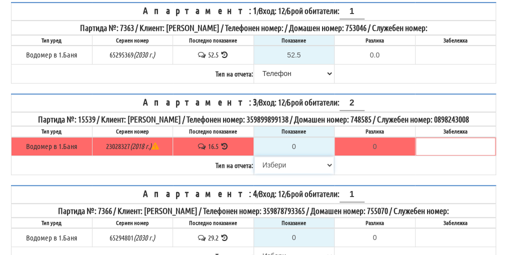
click at [280, 172] on select "[PERSON_NAME] Телефон Бележка Неосигурен достъп Самоотчет Служебно Дистанционен" at bounding box center [295, 165] width 80 height 17
select select "8cc75930-9bfd-e511-80be-8d5a1dced85a"
click at [255, 165] on select "[PERSON_NAME] Телефон Бележка Неосигурен достъп Самоотчет Служебно Дистанционен" at bounding box center [295, 165] width 80 height 17
type input "16.5"
type input "0.0"
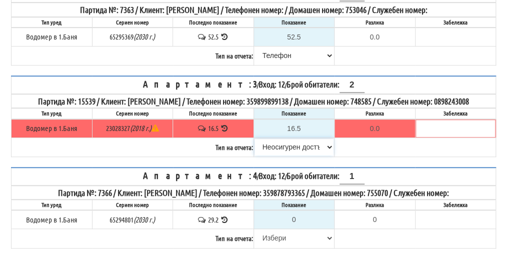
scroll to position [200, 0]
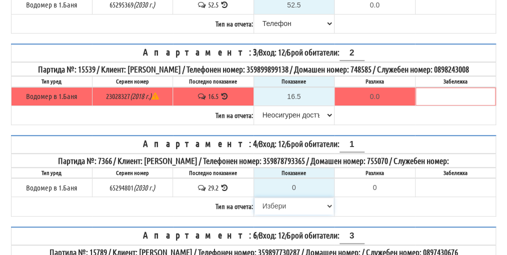
click at [278, 213] on select "[PERSON_NAME] Телефон Бележка Неосигурен достъп Самоотчет Служебно Дистанционен" at bounding box center [295, 206] width 80 height 17
select select "8cc75930-9bfd-e511-80be-8d5a1dced85a"
click at [255, 205] on select "[PERSON_NAME] Телефон Бележка Неосигурен достъп Самоотчет Служебно Дистанционен" at bounding box center [295, 206] width 80 height 17
type input "29.2"
type input "0.0"
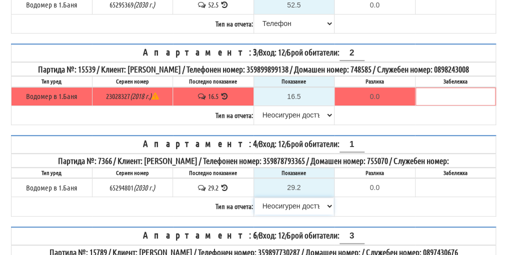
click at [287, 213] on select "[PERSON_NAME] Телефон Бележка Неосигурен достъп Самоотчет Служебно Дистанционен" at bounding box center [295, 206] width 80 height 17
select select "8ac75930-9bfd-e511-80be-8d5a1dced85a"
click at [255, 205] on select "[PERSON_NAME] Телефон Бележка Неосигурен достъп Самоотчет Служебно Дистанционен" at bounding box center [295, 206] width 80 height 17
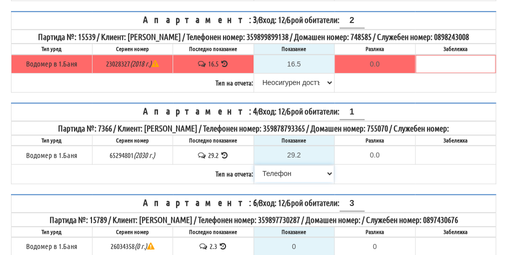
scroll to position [300, 0]
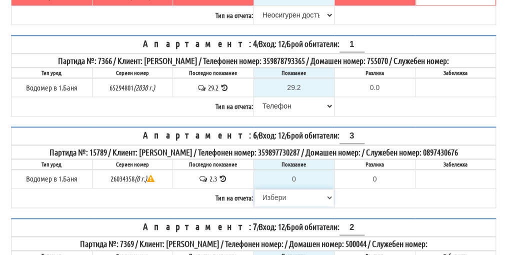
click at [277, 202] on select "[PERSON_NAME] Телефон Бележка Неосигурен достъп Самоотчет Служебно Дистанционен" at bounding box center [295, 197] width 80 height 17
select select "8cc75930-9bfd-e511-80be-8d5a1dced85a"
click at [255, 195] on select "[PERSON_NAME] Телефон Бележка Неосигурен достъп Самоотчет Служебно Дистанционен" at bounding box center [295, 197] width 80 height 17
type input "2.3"
type input "0.0"
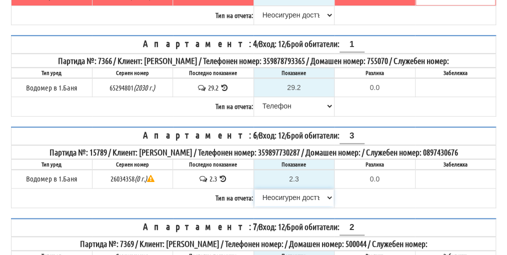
click at [285, 202] on select "[PERSON_NAME] Телефон Бележка Неосигурен достъп Самоотчет Служебно Дистанционен" at bounding box center [295, 197] width 80 height 17
select select "8ac75930-9bfd-e511-80be-8d5a1dced85a"
click at [255, 195] on select "[PERSON_NAME] Телефон Бележка Неосигурен достъп Самоотчет Служебно Дистанционен" at bounding box center [295, 197] width 80 height 17
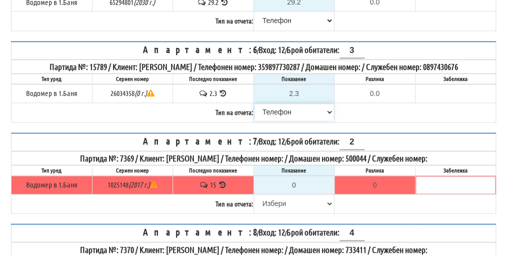
scroll to position [400, 0]
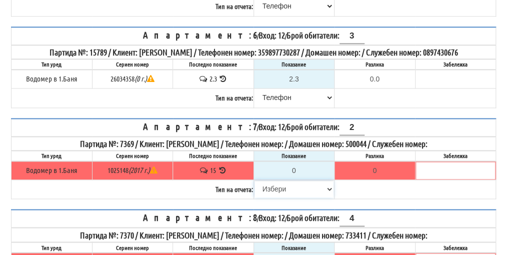
click at [280, 192] on select "[PERSON_NAME] Телефон Бележка Неосигурен достъп Самоотчет Служебно Дистанционен" at bounding box center [295, 189] width 80 height 17
select select "89c75930-9bfd-e511-80be-8d5a1dced85a"
click at [255, 184] on select "[PERSON_NAME] Телефон Бележка Неосигурен достъп Самоотчет Служебно Дистанционен" at bounding box center [295, 189] width 80 height 17
click at [301, 168] on input "0" at bounding box center [295, 170] width 80 height 17
type input "1"
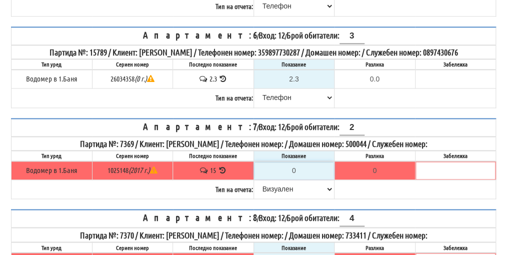
type input "-14.000"
type input "18"
type input "3.000"
type input "18.5"
type input "3.500"
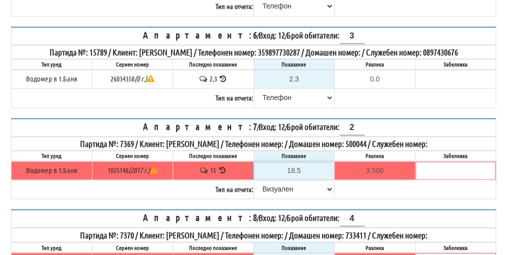
type input "18.5"
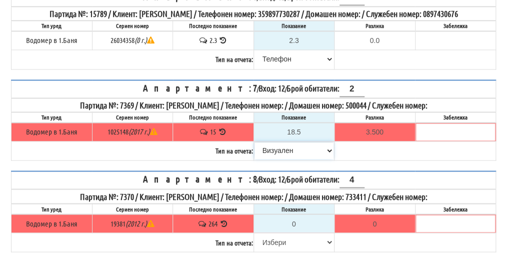
scroll to position [450, 0]
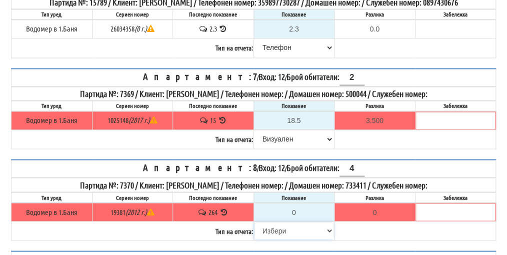
click at [276, 227] on select "[PERSON_NAME] Телефон Бележка Неосигурен достъп Самоотчет Служебно Дистанционен" at bounding box center [295, 230] width 80 height 17
select select "8cc75930-9bfd-e511-80be-8d5a1dced85a"
click at [255, 224] on select "[PERSON_NAME] Телефон Бележка Неосигурен достъп Самоотчет Служебно Дистанционен" at bounding box center [295, 230] width 80 height 17
type input "264"
type input "0.000"
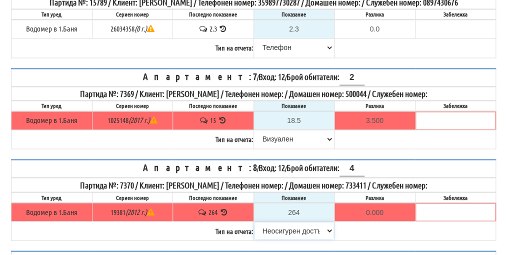
click at [290, 236] on select "[PERSON_NAME] Телефон Бележка Неосигурен достъп Самоотчет Служебно Дистанционен" at bounding box center [295, 230] width 80 height 17
select select "8ac75930-9bfd-e511-80be-8d5a1dced85a"
click at [255, 224] on select "[PERSON_NAME] Телефон Бележка Неосигурен достъп Самоотчет Служебно Дистанционен" at bounding box center [295, 230] width 80 height 17
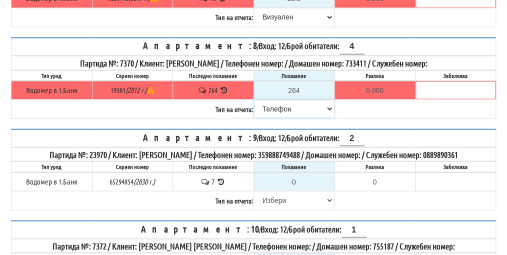
scroll to position [600, 0]
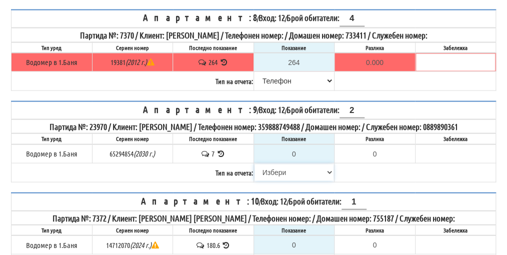
click at [279, 174] on select "[PERSON_NAME] Телефон Бележка Неосигурен достъп Самоотчет Служебно Дистанционен" at bounding box center [295, 172] width 80 height 17
select select "8cc75930-9bfd-e511-80be-8d5a1dced85a"
click at [255, 164] on select "[PERSON_NAME] Телефон Бележка Неосигурен достъп Самоотчет Служебно Дистанционен" at bounding box center [295, 172] width 80 height 17
type input "7"
type input "0.000"
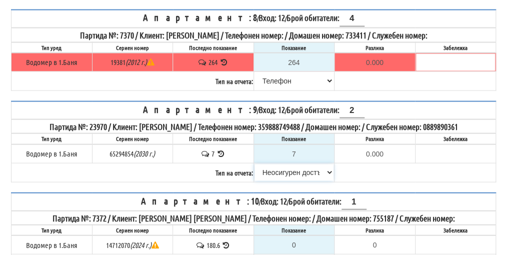
click at [280, 174] on select "[PERSON_NAME] Телефон Бележка Неосигурен достъп Самоотчет Служебно Дистанционен" at bounding box center [295, 172] width 80 height 17
select select "8ac75930-9bfd-e511-80be-8d5a1dced85a"
click at [255, 164] on select "[PERSON_NAME] Телефон Бележка Неосигурен достъп Самоотчет Служебно Дистанционен" at bounding box center [295, 172] width 80 height 17
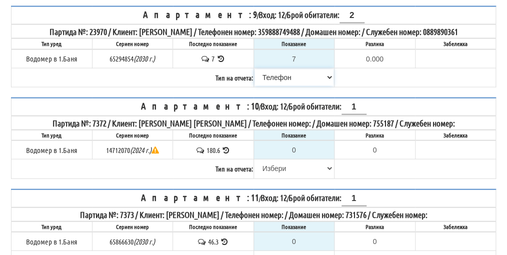
scroll to position [700, 0]
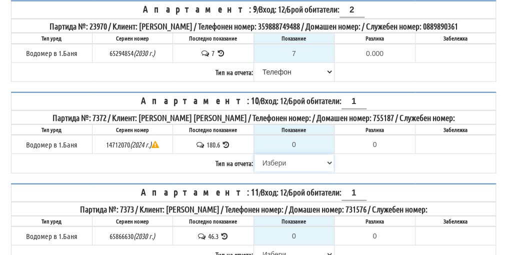
click at [284, 164] on select "[PERSON_NAME] Телефон Бележка Неосигурен достъп Самоотчет Служебно Дистанционен" at bounding box center [295, 163] width 80 height 17
select select "8cc75930-9bfd-e511-80be-8d5a1dced85a"
click at [255, 155] on select "[PERSON_NAME] Телефон Бележка Неосигурен достъп Самоотчет Служебно Дистанционен" at bounding box center [295, 163] width 80 height 17
type input "180.6"
type input "0.0"
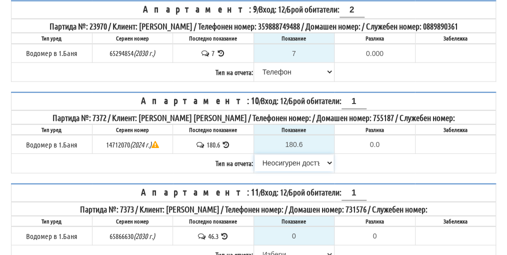
click at [294, 160] on select "[PERSON_NAME] Телефон Бележка Неосигурен достъп Самоотчет Служебно Дистанционен" at bounding box center [295, 163] width 80 height 17
select select "8ac75930-9bfd-e511-80be-8d5a1dced85a"
click at [255, 155] on select "[PERSON_NAME] Телефон Бележка Неосигурен достъп Самоотчет Служебно Дистанционен" at bounding box center [295, 163] width 80 height 17
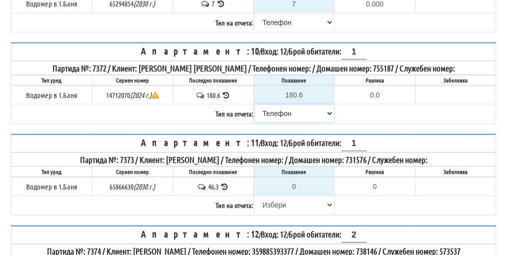
scroll to position [800, 0]
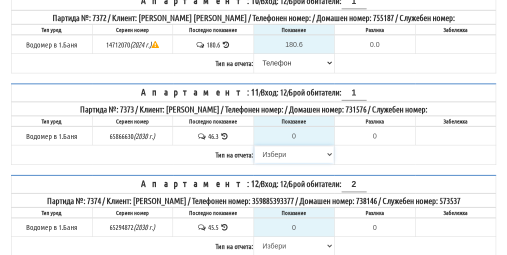
click at [283, 151] on select "[PERSON_NAME] Телефон Бележка Неосигурен достъп Самоотчет Служебно Дистанционен" at bounding box center [295, 154] width 80 height 17
select select "8cc75930-9bfd-e511-80be-8d5a1dced85a"
click at [255, 146] on select "[PERSON_NAME] Телефон Бележка Неосигурен достъп Самоотчет Служебно Дистанционен" at bounding box center [295, 154] width 80 height 17
type input "46.3"
type input "0.0"
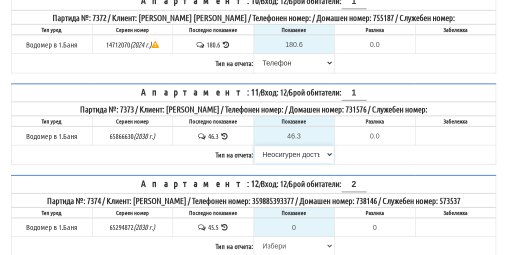
click at [292, 149] on select "[PERSON_NAME] Телефон Бележка Неосигурен достъп Самоотчет Служебно Дистанционен" at bounding box center [295, 154] width 80 height 17
select select "8ac75930-9bfd-e511-80be-8d5a1dced85a"
click at [255, 146] on select "[PERSON_NAME] Телефон Бележка Неосигурен достъп Самоотчет Служебно Дистанционен" at bounding box center [295, 154] width 80 height 17
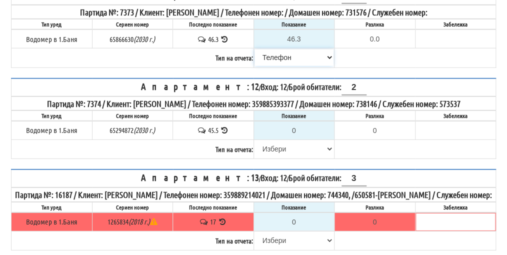
scroll to position [901, 0]
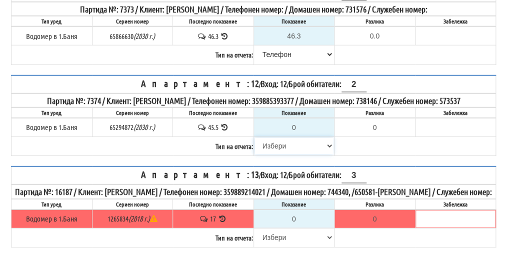
click at [280, 141] on select "[PERSON_NAME] Телефон Бележка Неосигурен достъп Самоотчет Служебно Дистанционен" at bounding box center [295, 146] width 80 height 17
click at [353, 172] on th "Апартамент: 13 / Вход: 12 / Брой обитатели: 3" at bounding box center [254, 176] width 485 height 18
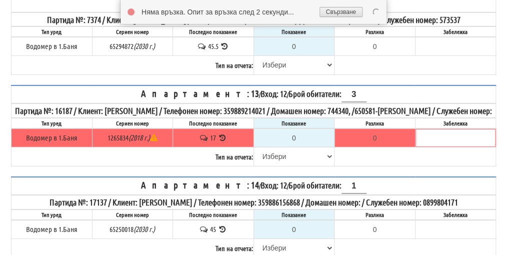
scroll to position [1001, 0]
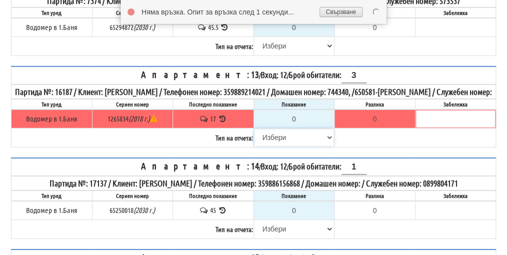
click at [278, 142] on select "[PERSON_NAME] Телефон Бележка Неосигурен достъп Самоотчет Служебно Дистанционен" at bounding box center [295, 137] width 80 height 17
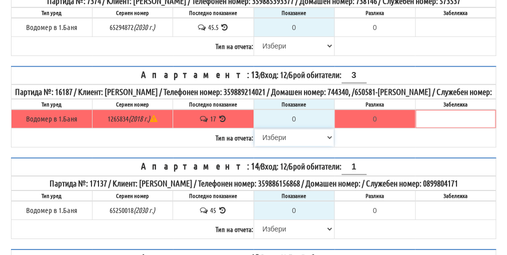
select select "8cc75930-9bfd-e511-80be-8d5a1dced85a"
click at [255, 135] on select "[PERSON_NAME] Телефон Бележка Неосигурен достъп Самоотчет Служебно Дистанционен" at bounding box center [295, 137] width 80 height 17
type input "17"
type input "0.000"
click at [291, 143] on select "[PERSON_NAME] Телефон Бележка Неосигурен достъп Самоотчет Служебно Дистанционен" at bounding box center [295, 137] width 80 height 17
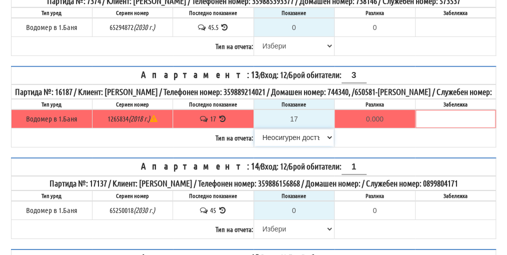
select select "8ac75930-9bfd-e511-80be-8d5a1dced85a"
click at [255, 135] on select "[PERSON_NAME] Телефон Бележка Неосигурен достъп Самоотчет Служебно Дистанционен" at bounding box center [295, 137] width 80 height 17
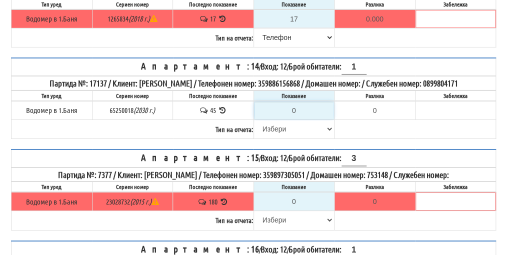
click at [302, 113] on input "0" at bounding box center [295, 110] width 80 height 17
type input "4"
type input "-41.000"
type input "45"
type input "0.000"
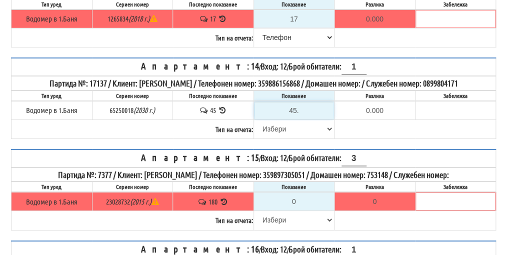
type input "45.7"
type input "0.700"
type input "45.7"
click at [280, 136] on select "[PERSON_NAME] Телефон Бележка Неосигурен достъп Самоотчет Служебно Дистанционен" at bounding box center [295, 129] width 80 height 17
select select "89c75930-9bfd-e511-80be-8d5a1dced85a"
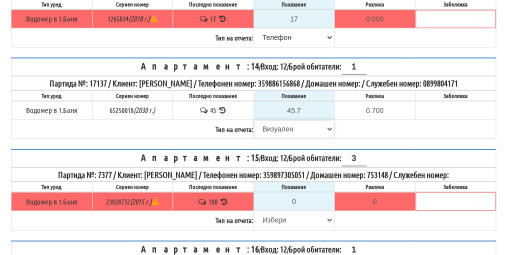
click at [255, 124] on select "[PERSON_NAME] Телефон Бележка Неосигурен достъп Самоотчет Служебно Дистанционен" at bounding box center [295, 129] width 80 height 17
click at [280, 222] on select "[PERSON_NAME] Телефон Бележка Неосигурен достъп Самоотчет Служебно Дистанционен" at bounding box center [295, 220] width 80 height 17
select select "8cc75930-9bfd-e511-80be-8d5a1dced85a"
click at [255, 214] on select "[PERSON_NAME] Телефон Бележка Неосигурен достъп Самоотчет Служебно Дистанционен" at bounding box center [295, 220] width 80 height 17
type input "180"
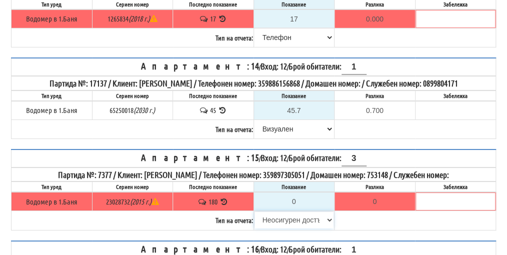
type input "0.000"
click at [282, 221] on select "[PERSON_NAME] Телефон Бележка Неосигурен достъп Самоотчет Служебно Дистанционен" at bounding box center [295, 220] width 80 height 17
select select "8bc75930-9bfd-e511-80be-8d5a1dced85a"
click at [255, 214] on select "[PERSON_NAME] Телефон Бележка Неосигурен достъп Самоотчет Служебно Дистанционен" at bounding box center [295, 220] width 80 height 17
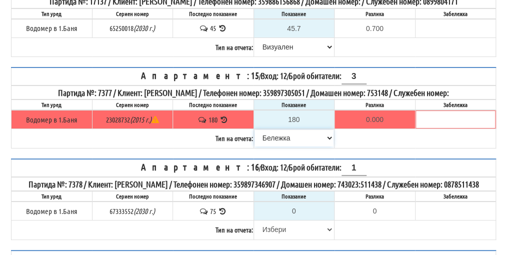
scroll to position [1251, 0]
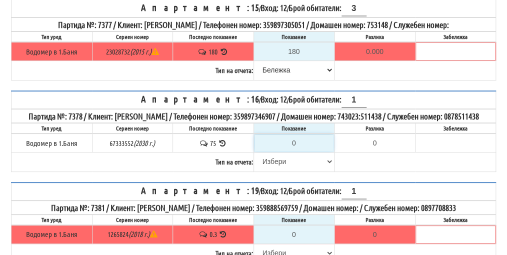
click at [304, 152] on input "0" at bounding box center [295, 143] width 80 height 17
type input "7"
type input "-68.000"
type input "77"
type input "2.000"
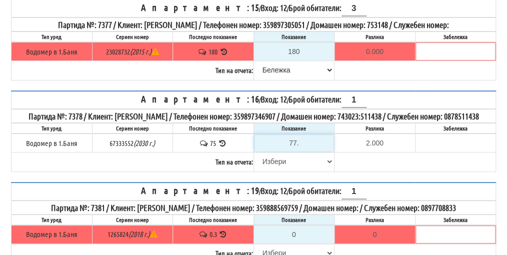
type input "77.5"
type input "2.500"
type input "77.5"
click at [272, 170] on select "[PERSON_NAME] Телефон Бележка Неосигурен достъп Самоотчет Служебно Дистанционен" at bounding box center [295, 161] width 80 height 17
select select "8ac75930-9bfd-e511-80be-8d5a1dced85a"
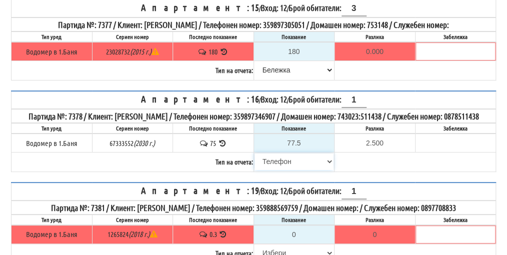
click at [255, 166] on select "[PERSON_NAME] Телефон Бележка Неосигурен достъп Самоотчет Служебно Дистанционен" at bounding box center [295, 161] width 80 height 17
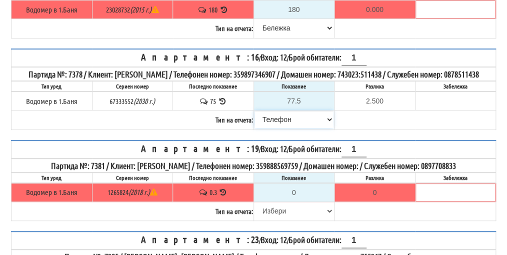
scroll to position [1351, 0]
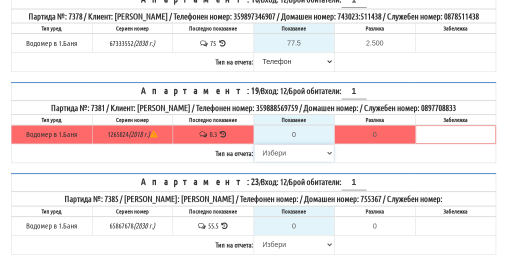
click at [279, 162] on select "[PERSON_NAME] Телефон Бележка Неосигурен достъп Самоотчет Служебно Дистанционен" at bounding box center [295, 153] width 80 height 17
select select "8cc75930-9bfd-e511-80be-8d5a1dced85a"
click at [255, 156] on select "[PERSON_NAME] Телефон Бележка Неосигурен достъп Самоотчет Служебно Дистанционен" at bounding box center [295, 153] width 80 height 17
type input "0.3"
type input "0.0"
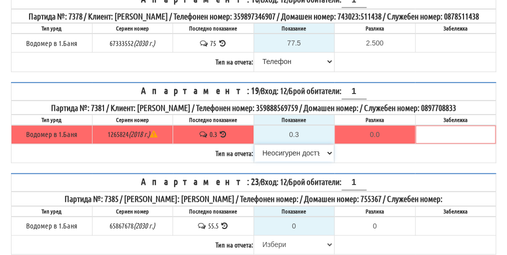
click at [274, 162] on select "[PERSON_NAME] Телефон Бележка Неосигурен достъп Самоотчет Служебно Дистанционен" at bounding box center [295, 153] width 80 height 17
select select "8ac75930-9bfd-e511-80be-8d5a1dced85a"
click at [255, 156] on select "[PERSON_NAME] Телефон Бележка Неосигурен достъп Самоотчет Служебно Дистанционен" at bounding box center [295, 153] width 80 height 17
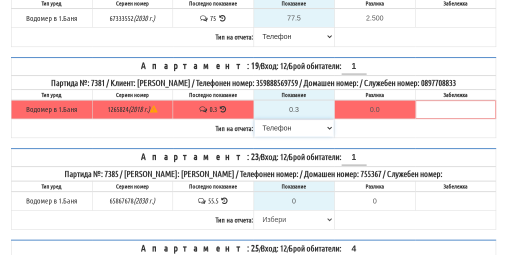
scroll to position [1401, 0]
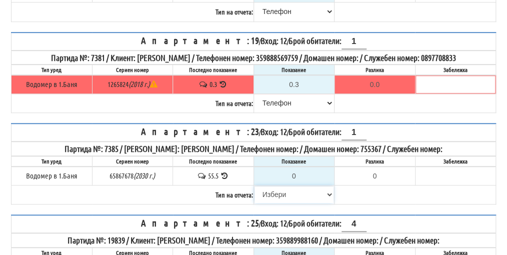
click at [280, 203] on select "[PERSON_NAME] Телефон Бележка Неосигурен достъп Самоотчет Служебно Дистанционен" at bounding box center [295, 194] width 80 height 17
click at [269, 203] on select "[PERSON_NAME] Телефон Бележка Неосигурен достъп Самоотчет Служебно Дистанционен" at bounding box center [295, 194] width 80 height 17
click at [305, 185] on input "0" at bounding box center [295, 176] width 80 height 17
type input "5"
type input "-50.500"
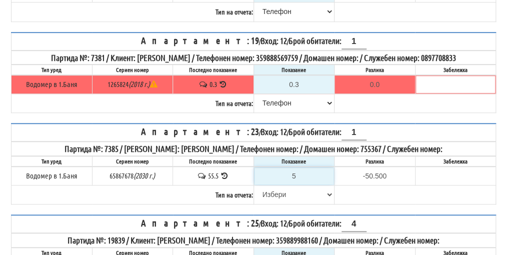
type input "56"
type input "0.500"
type input "56"
click at [282, 203] on select "[PERSON_NAME] Телефон Бележка Неосигурен достъп Самоотчет Служебно Дистанционен" at bounding box center [295, 194] width 80 height 17
select select "8ac75930-9bfd-e511-80be-8d5a1dced85a"
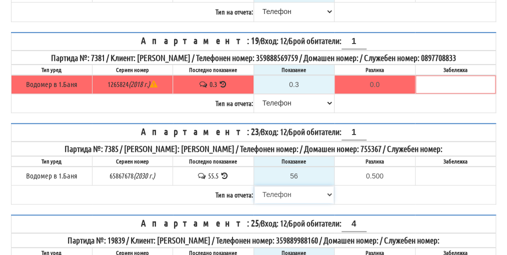
click at [255, 195] on select "[PERSON_NAME] Телефон Бележка Неосигурен достъп Самоотчет Служебно Дистанционен" at bounding box center [295, 194] width 80 height 17
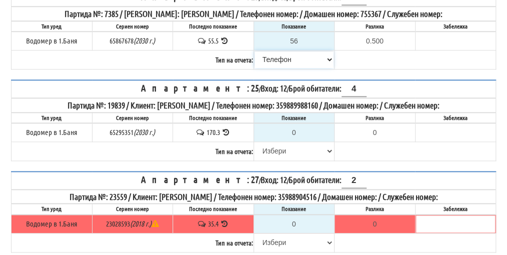
scroll to position [1551, 0]
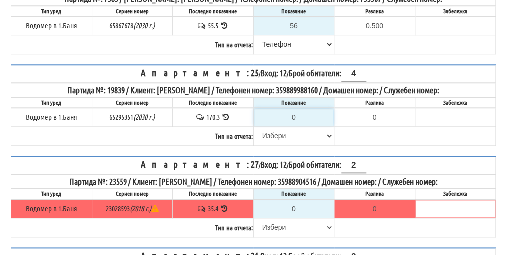
click at [298, 124] on input "0" at bounding box center [295, 117] width 80 height 17
type input "1"
type input "-169.300"
type input "17"
type input "-153.300"
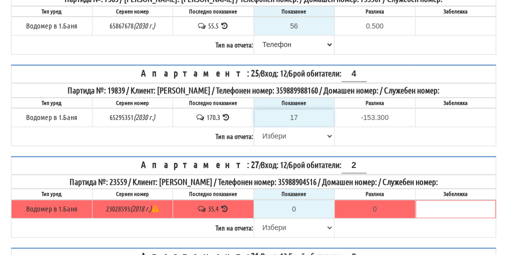
type input "173"
type input "2.700"
type input "173.3"
type input "3.0"
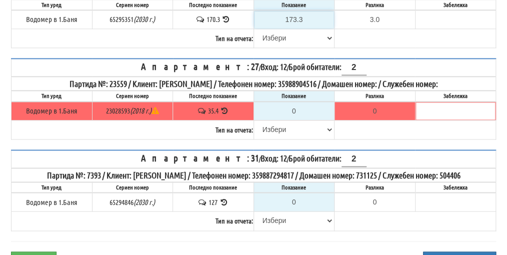
scroll to position [1651, 0]
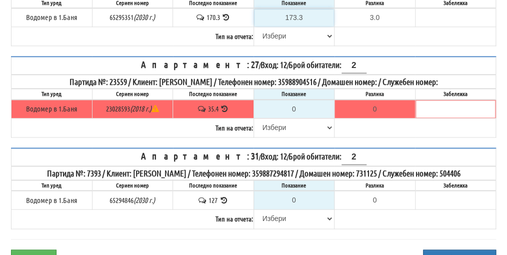
type input "173.3"
click at [275, 135] on select "[PERSON_NAME] Телефон Бележка Неосигурен достъп Самоотчет Служебно Дистанционен" at bounding box center [295, 127] width 80 height 17
select select "8cc75930-9bfd-e511-80be-8d5a1dced85a"
click at [255, 125] on select "[PERSON_NAME] Телефон Бележка Неосигурен достъп Самоотчет Служебно Дистанционен" at bounding box center [295, 127] width 80 height 17
type input "35.4"
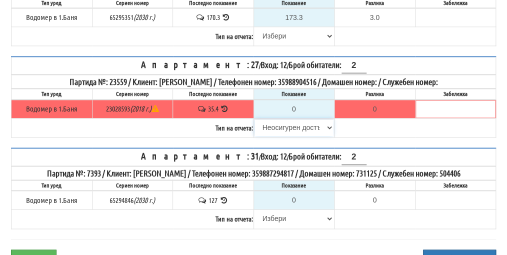
type input "0.0"
click at [278, 135] on select "[PERSON_NAME] Телефон Бележка Неосигурен достъп Самоотчет Служебно Дистанционен" at bounding box center [295, 127] width 80 height 17
select select "8ac75930-9bfd-e511-80be-8d5a1dced85a"
click at [255, 125] on select "[PERSON_NAME] Телефон Бележка Неосигурен достъп Самоотчет Служебно Дистанционен" at bounding box center [295, 127] width 80 height 17
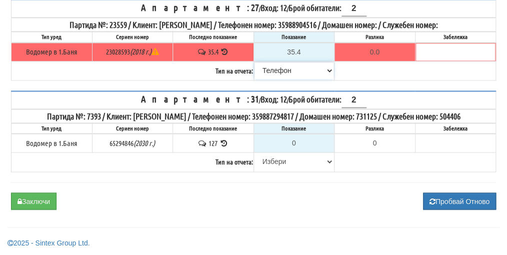
scroll to position [1712, 0]
click at [275, 164] on select "[PERSON_NAME] Телефон Бележка Неосигурен достъп Самоотчет Служебно Дистанционен" at bounding box center [295, 161] width 80 height 17
select select "8cc75930-9bfd-e511-80be-8d5a1dced85a"
click at [255, 154] on select "[PERSON_NAME] Телефон Бележка Неосигурен достъп Самоотчет Служебно Дистанционен" at bounding box center [295, 161] width 80 height 17
type input "127"
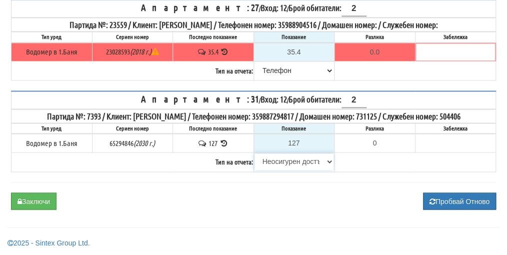
type input "0.000"
click at [300, 160] on select "[PERSON_NAME] Телефон Бележка Неосигурен достъп Самоотчет Служебно Дистанционен" at bounding box center [295, 161] width 80 height 17
select select "8ac75930-9bfd-e511-80be-8d5a1dced85a"
click at [255, 154] on select "[PERSON_NAME] Телефон Бележка Неосигурен достъп Самоотчет Служебно Дистанционен" at bounding box center [295, 161] width 80 height 17
click at [26, 199] on button "Заключи" at bounding box center [34, 201] width 46 height 17
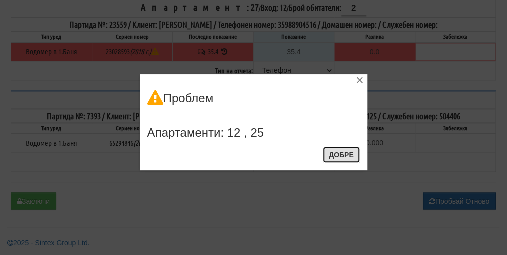
click at [338, 159] on button "Добре" at bounding box center [341, 155] width 37 height 16
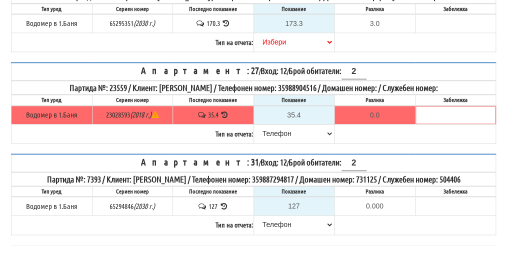
scroll to position [1511, 0]
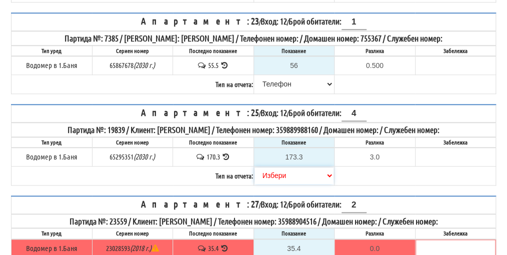
click at [269, 184] on select "[PERSON_NAME] Телефон Бележка Неосигурен достъп Самоотчет Служебно Дистанционен" at bounding box center [295, 175] width 80 height 17
select select "89c75930-9bfd-e511-80be-8d5a1dced85a"
click at [255, 174] on select "[PERSON_NAME] Телефон Бележка Неосигурен достъп Самоотчет Служебно Дистанционен" at bounding box center [295, 175] width 80 height 17
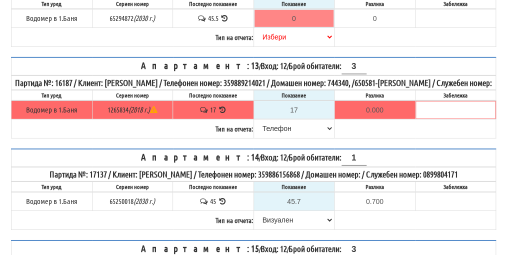
scroll to position [911, 0]
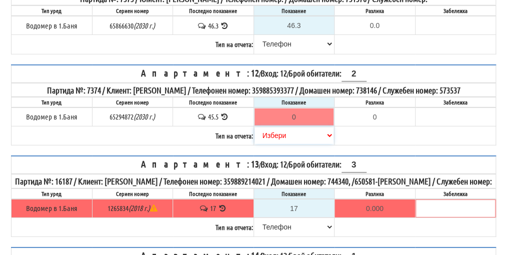
click at [279, 131] on select "[PERSON_NAME] Телефон Бележка Неосигурен достъп Самоотчет Служебно Дистанционен" at bounding box center [295, 135] width 80 height 17
click at [299, 114] on input "0" at bounding box center [295, 117] width 80 height 17
type input "4"
type input "-41.500"
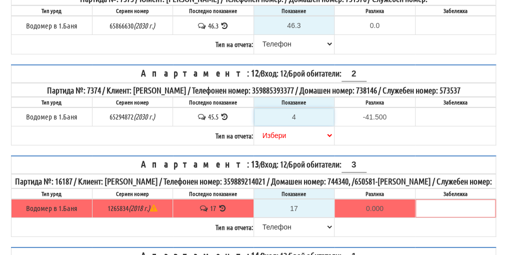
type input "46"
type input "0.500"
type input "46"
click at [276, 132] on select "[PERSON_NAME] Телефон Бележка Неосигурен достъп Самоотчет Служебно Дистанционен" at bounding box center [295, 135] width 80 height 17
select select "8ac75930-9bfd-e511-80be-8d5a1dced85a"
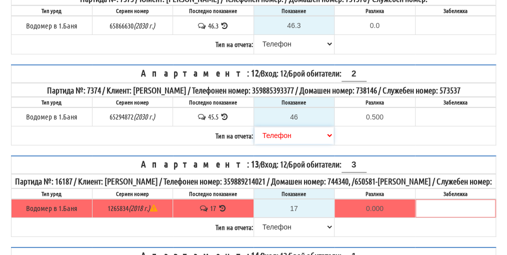
click at [255, 127] on select "[PERSON_NAME] Телефон Бележка Неосигурен достъп Самоотчет Служебно Дистанционен" at bounding box center [295, 135] width 80 height 17
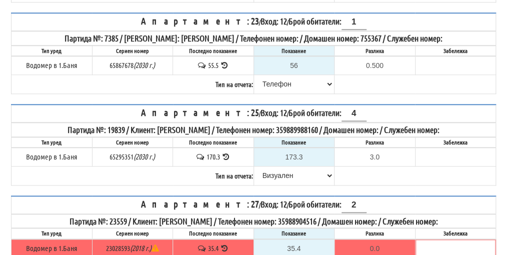
scroll to position [1712, 0]
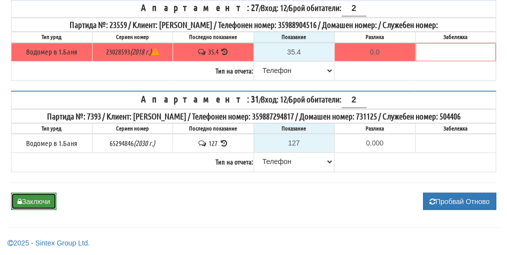
click at [22, 202] on button "Заключи" at bounding box center [34, 201] width 46 height 17
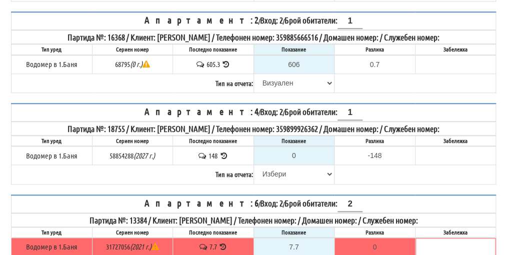
scroll to position [250, 0]
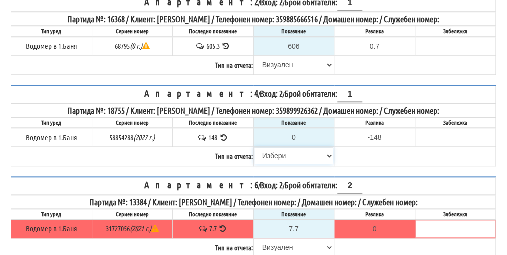
click at [281, 154] on select "[PERSON_NAME] Телефон Бележка Неосигурен достъп Самоотчет Служебно Дистанционен" at bounding box center [295, 156] width 80 height 17
select select "8cc75930-9bfd-e511-80be-8d5a1dced85a"
click at [255, 148] on select "[PERSON_NAME] Телефон Бележка Неосигурен достъп Самоотчет Служебно Дистанционен" at bounding box center [295, 156] width 80 height 17
type input "148"
type input "0.000"
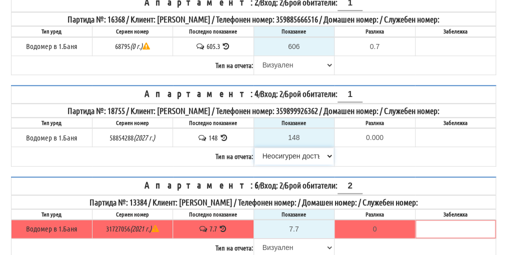
click at [285, 152] on select "[PERSON_NAME] Телефон Бележка Неосигурен достъп Самоотчет Служебно Дистанционен" at bounding box center [295, 156] width 80 height 17
select select "8ac75930-9bfd-e511-80be-8d5a1dced85a"
click at [255, 148] on select "[PERSON_NAME] Телефон Бележка Неосигурен достъп Самоотчет Служебно Дистанционен" at bounding box center [295, 156] width 80 height 17
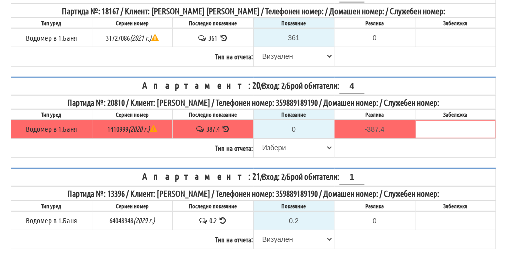
scroll to position [951, 0]
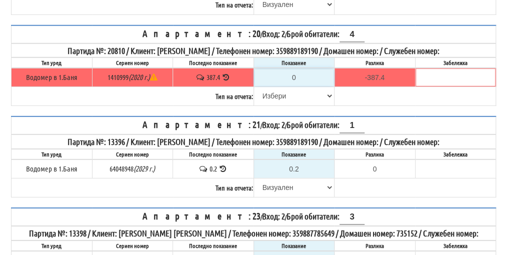
click at [298, 69] on input "0" at bounding box center [295, 77] width 80 height 17
type input "3"
type input "-384.400"
type input "39"
type input "-348.400"
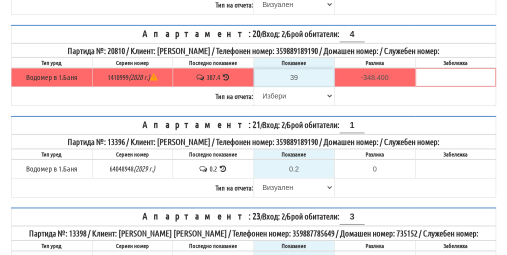
type input "390"
type input "2.600"
type input "390.1"
type input "2.7"
type input "390.1"
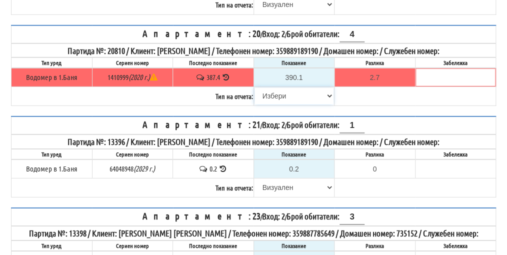
click at [275, 88] on select "[PERSON_NAME] Телефон Бележка Неосигурен достъп Самоотчет Служебно Дистанционен" at bounding box center [295, 96] width 80 height 17
select select "89c75930-9bfd-e511-80be-8d5a1dced85a"
click at [255, 88] on select "[PERSON_NAME] Телефон Бележка Неосигурен достъп Самоотчет Служебно Дистанционен" at bounding box center [295, 96] width 80 height 17
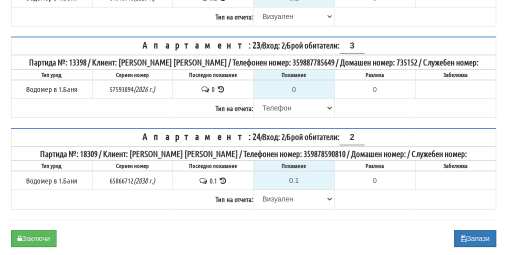
scroll to position [1137, 0]
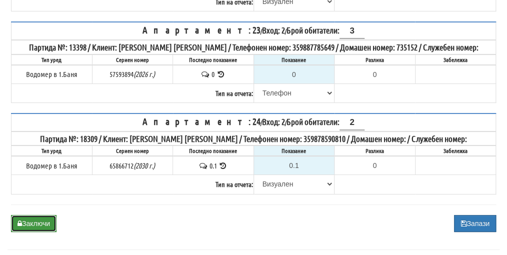
click at [40, 215] on button "Заключи" at bounding box center [34, 223] width 46 height 17
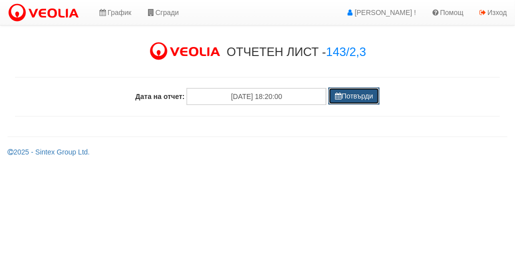
click at [362, 100] on button "Потвърди" at bounding box center [354, 96] width 51 height 17
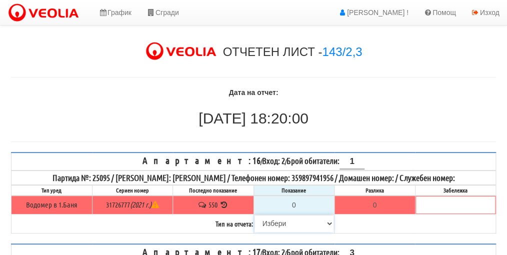
click at [278, 221] on select "[PERSON_NAME] Телефон Бележка Неосигурен достъп Самоотчет Служебно Дистанционен" at bounding box center [295, 223] width 80 height 17
select select "8cc75930-9bfd-e511-80be-8d5a1dced85a"
click at [255, 215] on select "[PERSON_NAME] Телефон Бележка Неосигурен достъп Самоотчет Служебно Дистанционен" at bounding box center [295, 223] width 80 height 17
type input "550"
type input "0.000"
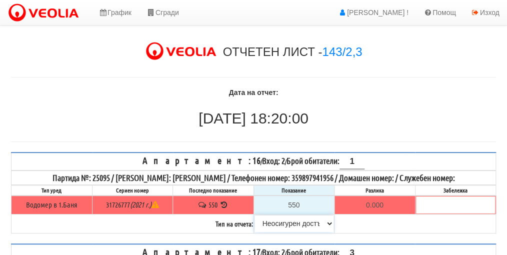
click at [296, 223] on select "[PERSON_NAME] Телефон Бележка Неосигурен достъп Самоотчет Служебно Дистанционен" at bounding box center [295, 223] width 80 height 17
select select "8ac75930-9bfd-e511-80be-8d5a1dced85a"
click at [255, 215] on select "[PERSON_NAME] Телефон Бележка Неосигурен достъп Самоотчет Служебно Дистанционен" at bounding box center [295, 223] width 80 height 17
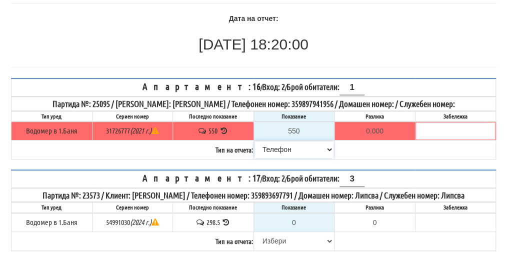
scroll to position [100, 0]
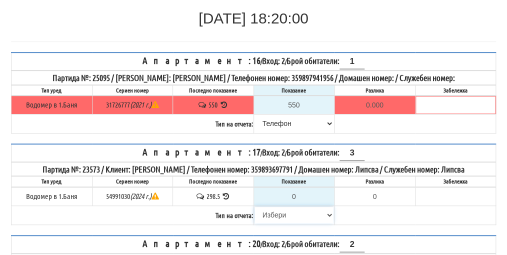
click at [282, 212] on select "[PERSON_NAME] Телефон Бележка Неосигурен достъп Самоотчет Служебно Дистанционен" at bounding box center [295, 215] width 80 height 17
select select "8cc75930-9bfd-e511-80be-8d5a1dced85a"
click at [255, 207] on select "[PERSON_NAME] Телефон Бележка Неосигурен достъп Самоотчет Служебно Дистанционен" at bounding box center [295, 215] width 80 height 17
type input "298.5"
type input "0.0"
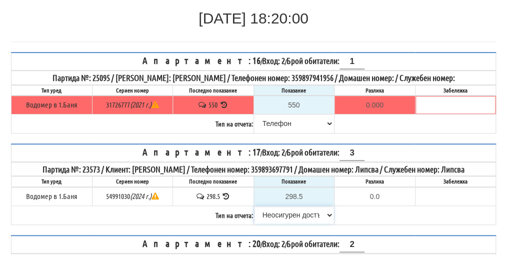
click at [283, 213] on select "[PERSON_NAME] Телефон Бележка Неосигурен достъп Самоотчет Служебно Дистанционен" at bounding box center [295, 215] width 80 height 17
select select "89c75930-9bfd-e511-80be-8d5a1dced85a"
click at [255, 207] on select "[PERSON_NAME] Телефон Бележка Неосигурен достъп Самоотчет Служебно Дистанционен" at bounding box center [295, 215] width 80 height 17
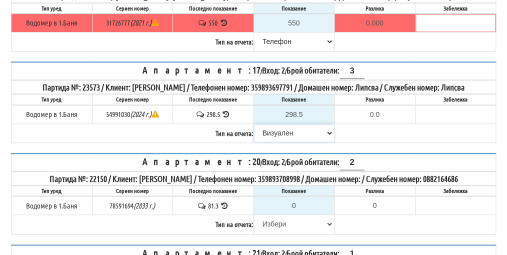
scroll to position [200, 0]
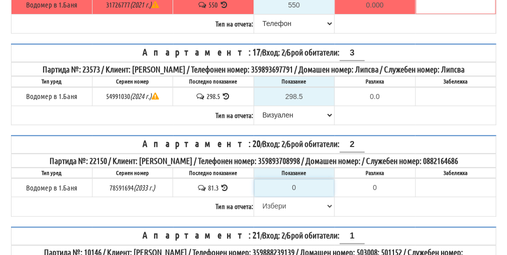
click at [302, 194] on input "0" at bounding box center [295, 187] width 80 height 17
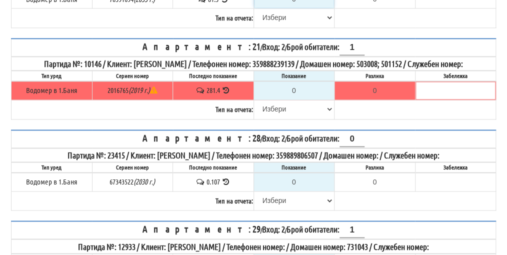
scroll to position [400, 0]
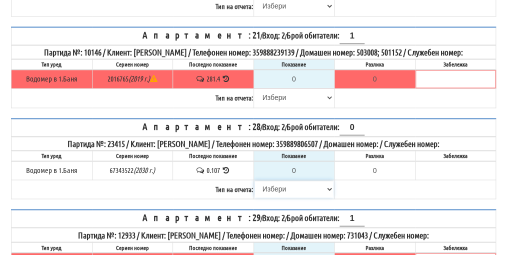
click at [276, 192] on select "[PERSON_NAME] Телефон Бележка Неосигурен достъп Самоотчет Служебно Дистанционен" at bounding box center [295, 189] width 80 height 17
select select "8cc75930-9bfd-e511-80be-8d5a1dced85a"
click at [255, 184] on select "[PERSON_NAME] Телефон Бележка Неосигурен достъп Самоотчет Служебно Дистанционен" at bounding box center [295, 189] width 80 height 17
type input "0.107"
type input "0.000"
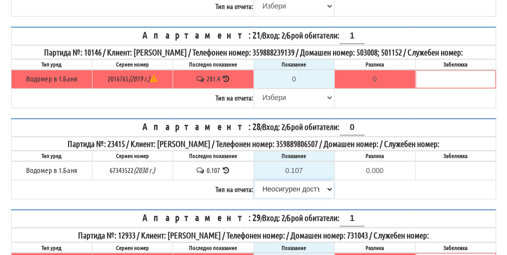
click at [281, 194] on select "[PERSON_NAME] Телефон Бележка Неосигурен достъп Самоотчет Служебно Дистанционен" at bounding box center [295, 189] width 80 height 17
select select "89c75930-9bfd-e511-80be-8d5a1dced85a"
click at [255, 184] on select "[PERSON_NAME] Телефон Бележка Неосигурен достъп Самоотчет Служебно Дистанционен" at bounding box center [295, 189] width 80 height 17
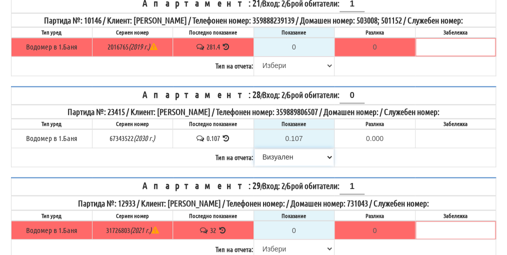
scroll to position [500, 0]
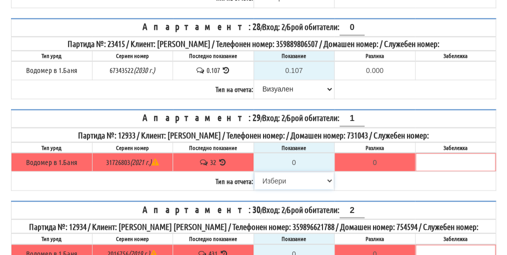
click at [278, 186] on select "[PERSON_NAME] Телефон Бележка Неосигурен достъп Самоотчет Служебно Дистанционен" at bounding box center [295, 180] width 80 height 17
select select "8cc75930-9bfd-e511-80be-8d5a1dced85a"
click at [255, 174] on select "[PERSON_NAME] Телефон Бележка Неосигурен достъп Самоотчет Служебно Дистанционен" at bounding box center [295, 180] width 80 height 17
type input "32"
type input "0.000"
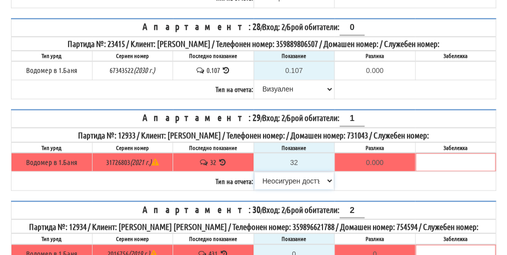
click at [278, 181] on select "[PERSON_NAME] Телефон Бележка Неосигурен достъп Самоотчет Служебно Дистанционен" at bounding box center [295, 180] width 80 height 17
select select "8ac75930-9bfd-e511-80be-8d5a1dced85a"
click at [255, 174] on select "[PERSON_NAME] Телефон Бележка Неосигурен достъп Самоотчет Служебно Дистанционен" at bounding box center [295, 180] width 80 height 17
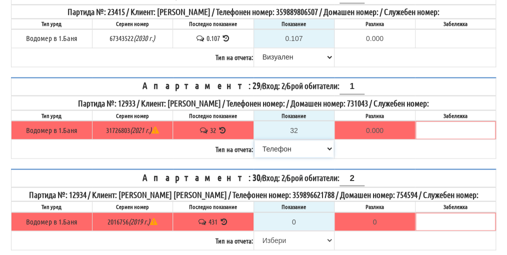
scroll to position [550, 0]
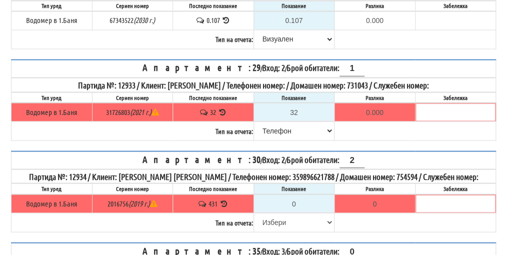
click at [452, 150] on form "Апартамент: 16 / Вход: 2 / Брой обитатели: 1 Партида №: 25095 / [PERSON_NAME]: …" at bounding box center [253, 210] width 485 height 1217
click at [298, 202] on input "0" at bounding box center [295, 203] width 80 height 17
type input "4"
type input "-427.000"
type input "43"
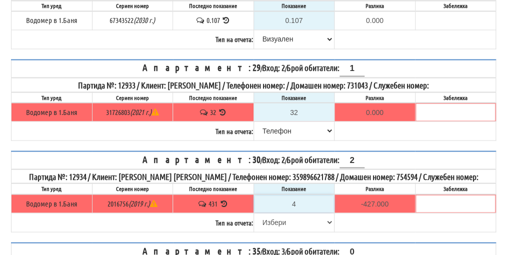
type input "-388.000"
type input "433"
type input "2.000"
type input "433"
click at [275, 221] on select "[PERSON_NAME] Телефон Бележка Неосигурен достъп Самоотчет Служебно Дистанционен" at bounding box center [295, 222] width 80 height 17
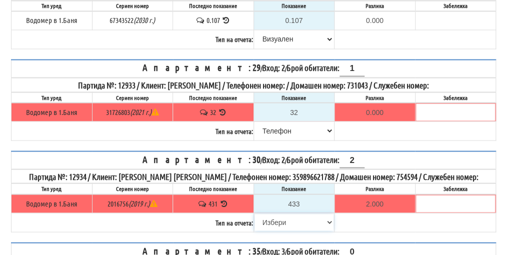
select select "89c75930-9bfd-e511-80be-8d5a1dced85a"
click at [255, 214] on select "[PERSON_NAME] Телефон Бележка Неосигурен достъп Самоотчет Служебно Дистанционен" at bounding box center [295, 222] width 80 height 17
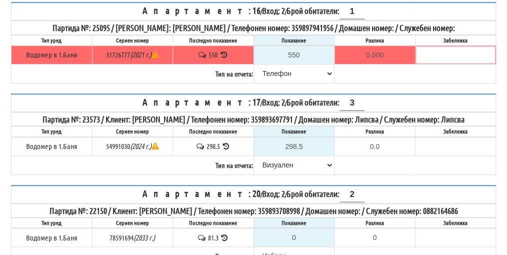
scroll to position [200, 0]
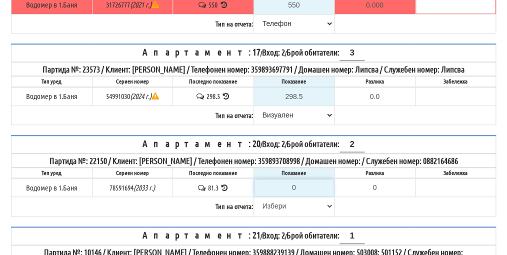
click at [299, 194] on input "0" at bounding box center [295, 187] width 80 height 17
type input "8"
type input "-73.300"
type input "85"
type input "3.700"
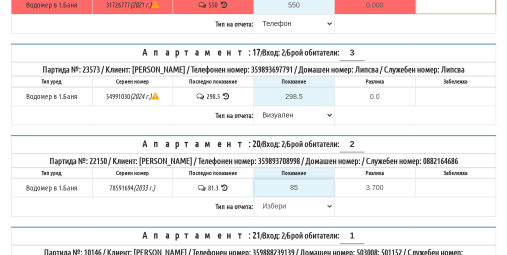
type input "8"
type input "-73.300"
type input "83"
type input "1.700"
type input "83.4"
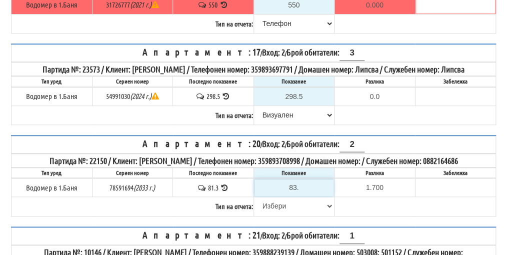
type input "2.1"
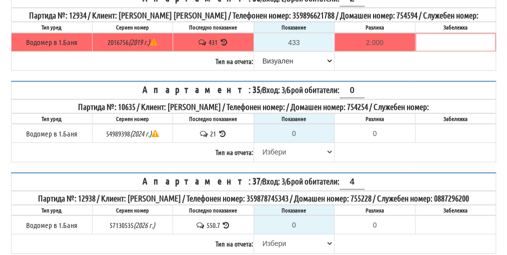
scroll to position [699, 0]
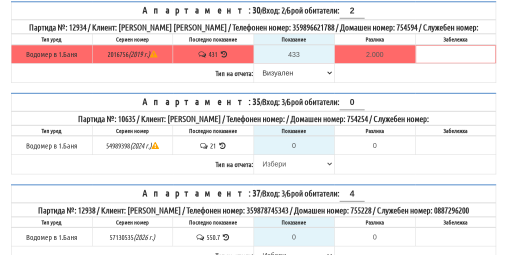
type input "83.4"
click at [274, 162] on select "[PERSON_NAME] Телефон Бележка Неосигурен достъп Самоотчет Служебно Дистанционен" at bounding box center [295, 164] width 80 height 17
select select "8cc75930-9bfd-e511-80be-8d5a1dced85a"
click at [255, 156] on select "[PERSON_NAME] Телефон Бележка Неосигурен достъп Самоотчет Служебно Дистанционен" at bounding box center [295, 164] width 80 height 17
type input "21"
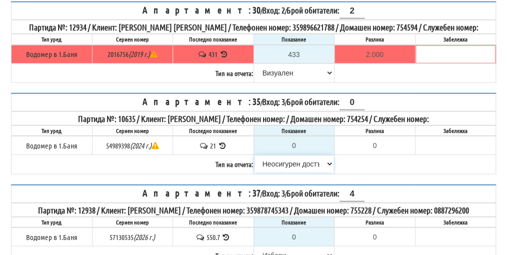
type input "0.000"
click at [293, 159] on select "[PERSON_NAME] Телефон Бележка Неосигурен достъп Самоотчет Служебно Дистанционен" at bounding box center [295, 164] width 80 height 17
select select "89c75930-9bfd-e511-80be-8d5a1dced85a"
click at [255, 156] on select "[PERSON_NAME] Телефон Бележка Неосигурен достъп Самоотчет Служебно Дистанционен" at bounding box center [295, 164] width 80 height 17
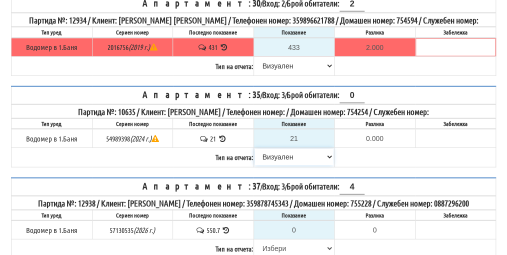
scroll to position [749, 0]
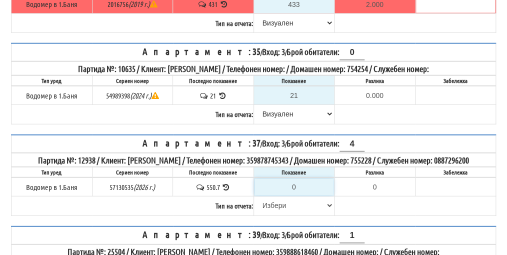
click at [299, 196] on input "0" at bounding box center [295, 187] width 80 height 17
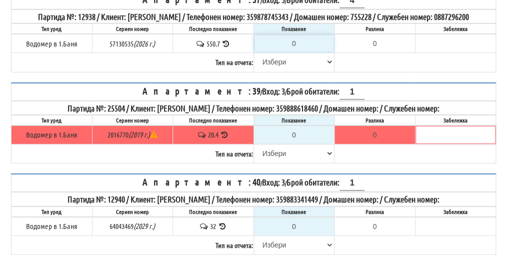
scroll to position [900, 0]
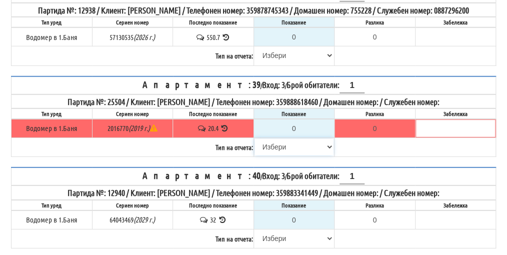
click at [276, 154] on select "[PERSON_NAME] Телефон Бележка Неосигурен достъп Самоотчет Служебно Дистанционен" at bounding box center [295, 147] width 80 height 17
select select "8cc75930-9bfd-e511-80be-8d5a1dced85a"
click at [255, 146] on select "[PERSON_NAME] Телефон Бележка Неосигурен достъп Самоотчет Служебно Дистанционен" at bounding box center [295, 147] width 80 height 17
type input "20.4"
type input "0.0"
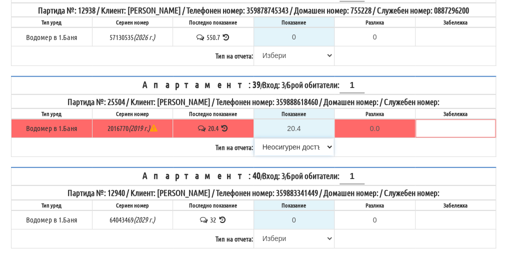
click at [286, 154] on select "[PERSON_NAME] Телефон Бележка Неосигурен достъп Самоотчет Служебно Дистанционен" at bounding box center [295, 147] width 80 height 17
select select "89c75930-9bfd-e511-80be-8d5a1dced85a"
click at [255, 146] on select "[PERSON_NAME] Телефон Бележка Неосигурен достъп Самоотчет Служебно Дистанционен" at bounding box center [295, 147] width 80 height 17
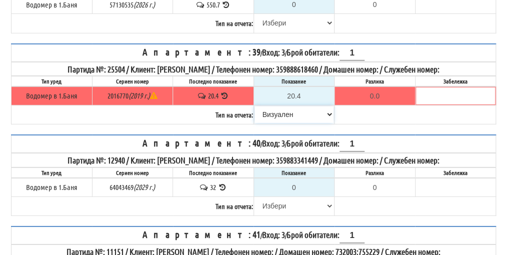
scroll to position [950, 0]
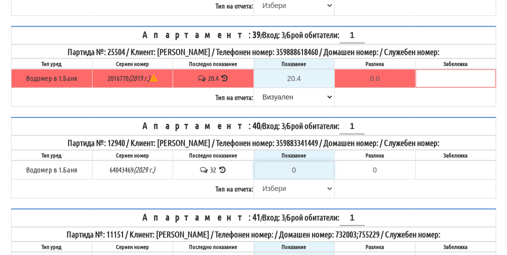
click at [300, 175] on input "0" at bounding box center [295, 170] width 80 height 17
click at [276, 196] on select "[PERSON_NAME] Телефон Бележка Неосигурен достъп Самоотчет Служебно Дистанционен" at bounding box center [295, 188] width 80 height 17
select select "8cc75930-9bfd-e511-80be-8d5a1dced85a"
click at [255, 185] on select "[PERSON_NAME] Телефон Бележка Неосигурен достъп Самоотчет Служебно Дистанционен" at bounding box center [295, 188] width 80 height 17
type input "32"
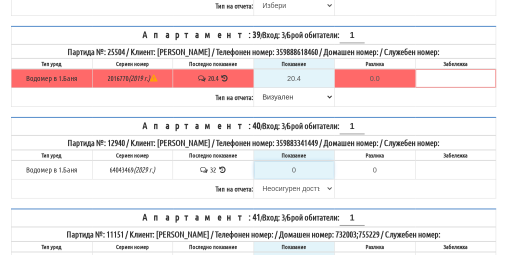
type input "0.000"
click at [282, 194] on select "[PERSON_NAME] Телефон Бележка Неосигурен достъп Самоотчет Служебно Дистанционен" at bounding box center [295, 188] width 80 height 17
select select "8ac75930-9bfd-e511-80be-8d5a1dced85a"
click at [255, 185] on select "[PERSON_NAME] Телефон Бележка Неосигурен достъп Самоотчет Служебно Дистанционен" at bounding box center [295, 188] width 80 height 17
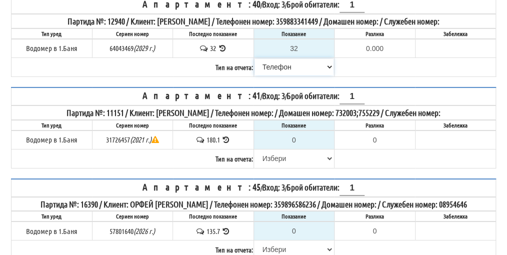
scroll to position [1100, 0]
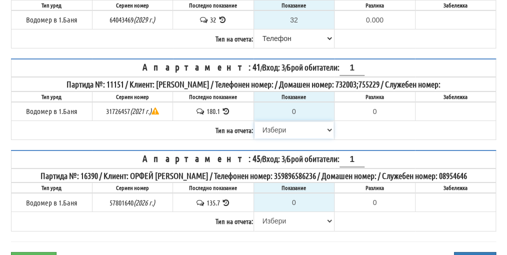
click at [278, 133] on select "[PERSON_NAME] Телефон Бележка Неосигурен достъп Самоотчет Служебно Дистанционен" at bounding box center [295, 130] width 80 height 17
select select "8cc75930-9bfd-e511-80be-8d5a1dced85a"
click at [255, 125] on select "[PERSON_NAME] Телефон Бележка Неосигурен достъп Самоотчет Служебно Дистанционен" at bounding box center [295, 130] width 80 height 17
type input "180.1"
type input "0.0"
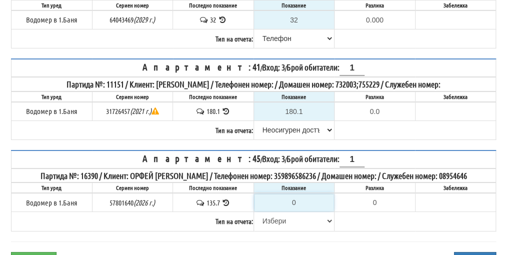
click at [302, 206] on input "0" at bounding box center [295, 202] width 80 height 17
type input "1"
type input "-134.700"
type input "13"
type input "-122.700"
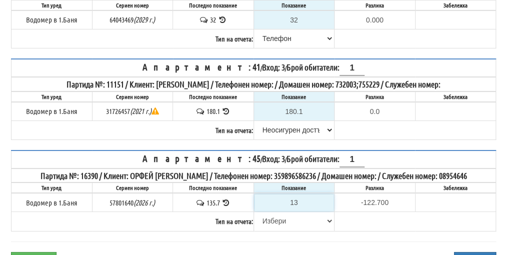
type input "136"
type input "0.300"
type input "136"
click at [279, 223] on select "[PERSON_NAME] Телефон Бележка Неосигурен достъп Самоотчет Служебно Дистанционен" at bounding box center [295, 221] width 80 height 17
select select "8ac75930-9bfd-e511-80be-8d5a1dced85a"
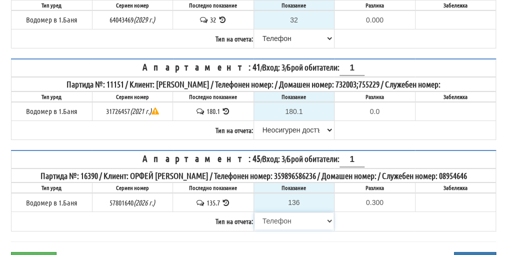
click at [255, 215] on select "[PERSON_NAME] Телефон Бележка Неосигурен достъп Самоотчет Служебно Дистанционен" at bounding box center [295, 221] width 80 height 17
click at [282, 132] on select "[PERSON_NAME] Телефон Бележка Неосигурен достъп Самоотчет Служебно Дистанционен" at bounding box center [295, 130] width 80 height 17
select select "8ac75930-9bfd-e511-80be-8d5a1dced85a"
click at [255, 125] on select "[PERSON_NAME] Телефон Бележка Неосигурен достъп Самоотчет Служебно Дистанционен" at bounding box center [295, 130] width 80 height 17
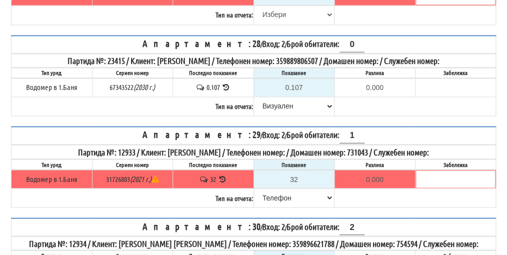
scroll to position [0, 0]
